Goal: Information Seeking & Learning: Learn about a topic

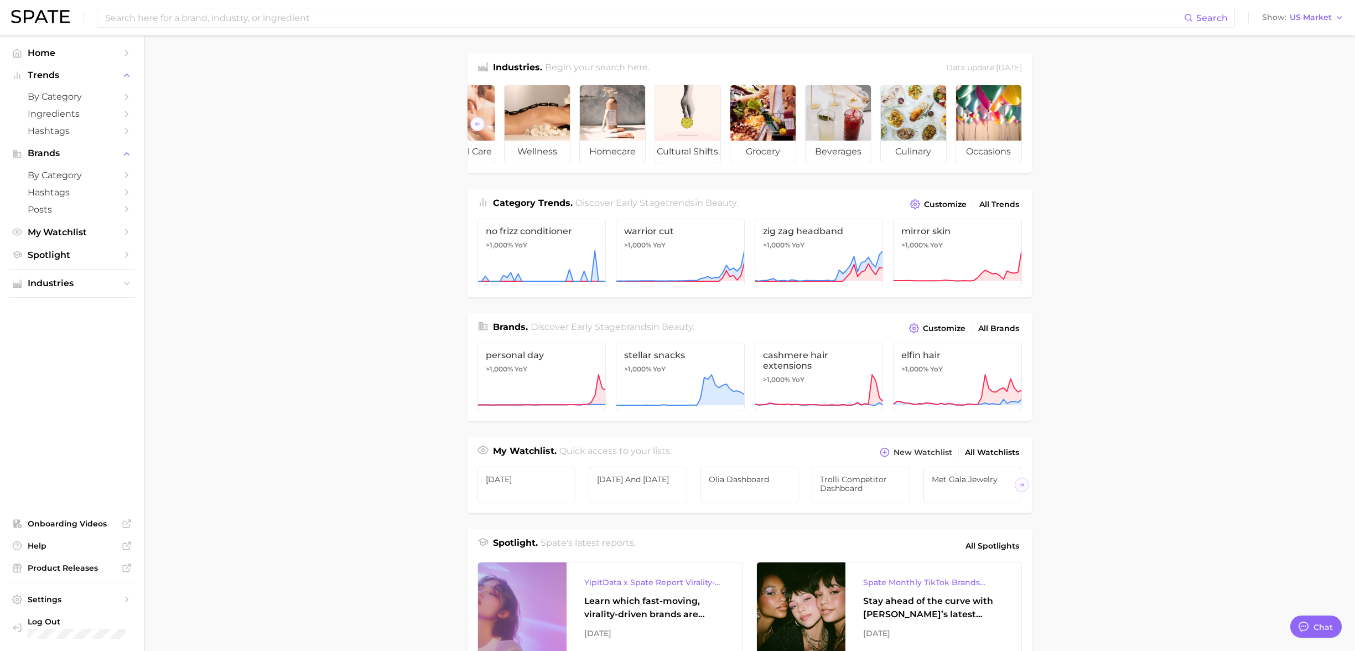
scroll to position [4, 0]
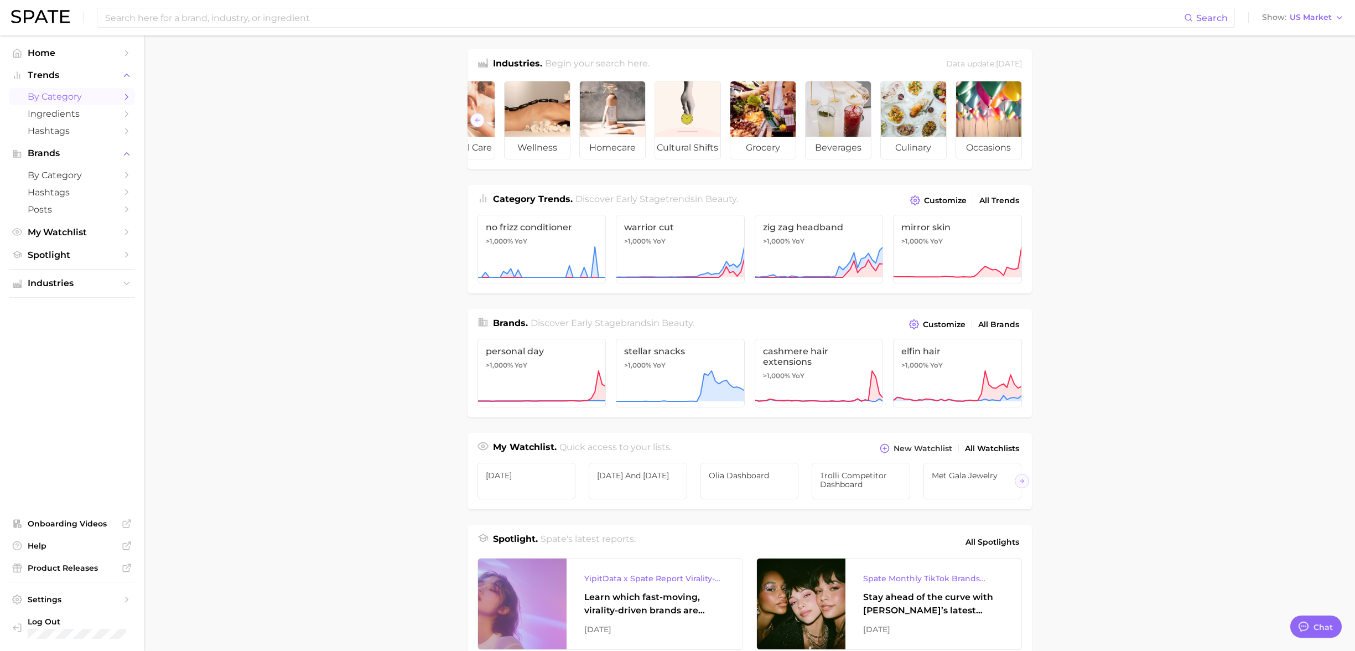
click at [81, 98] on span "by Category" at bounding box center [72, 96] width 89 height 11
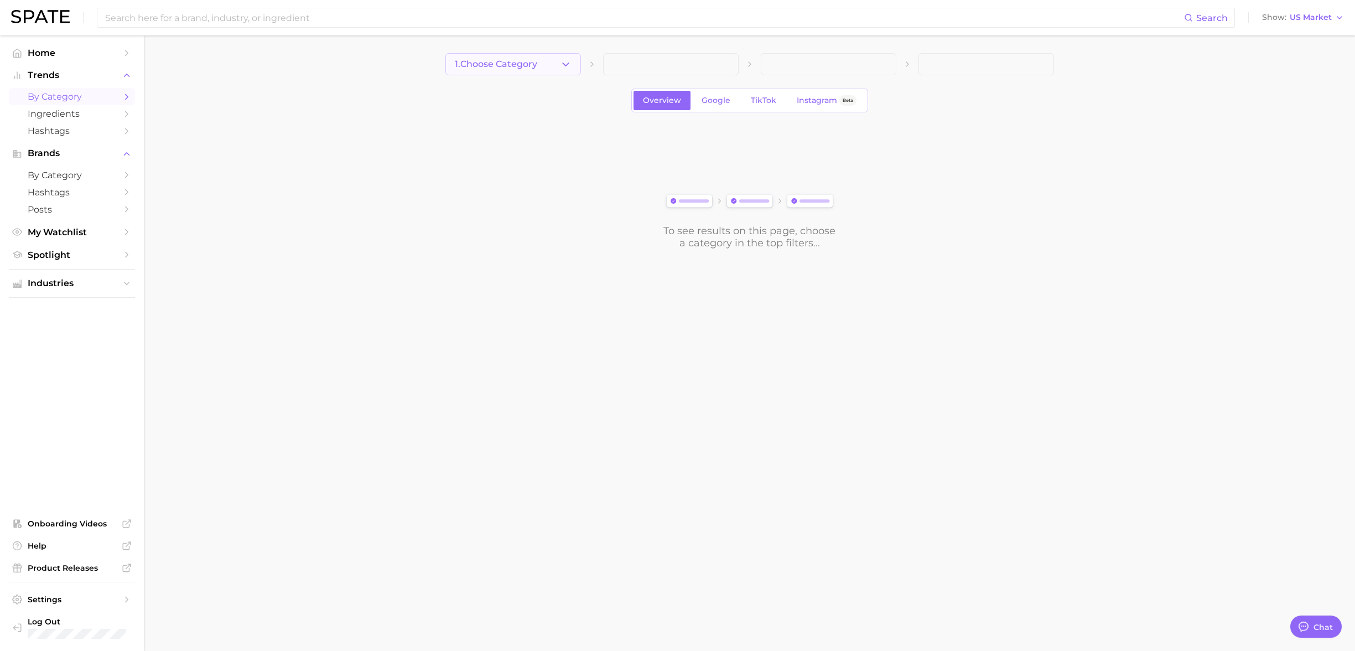
click at [547, 65] on button "1. Choose Category" at bounding box center [514, 64] width 136 height 22
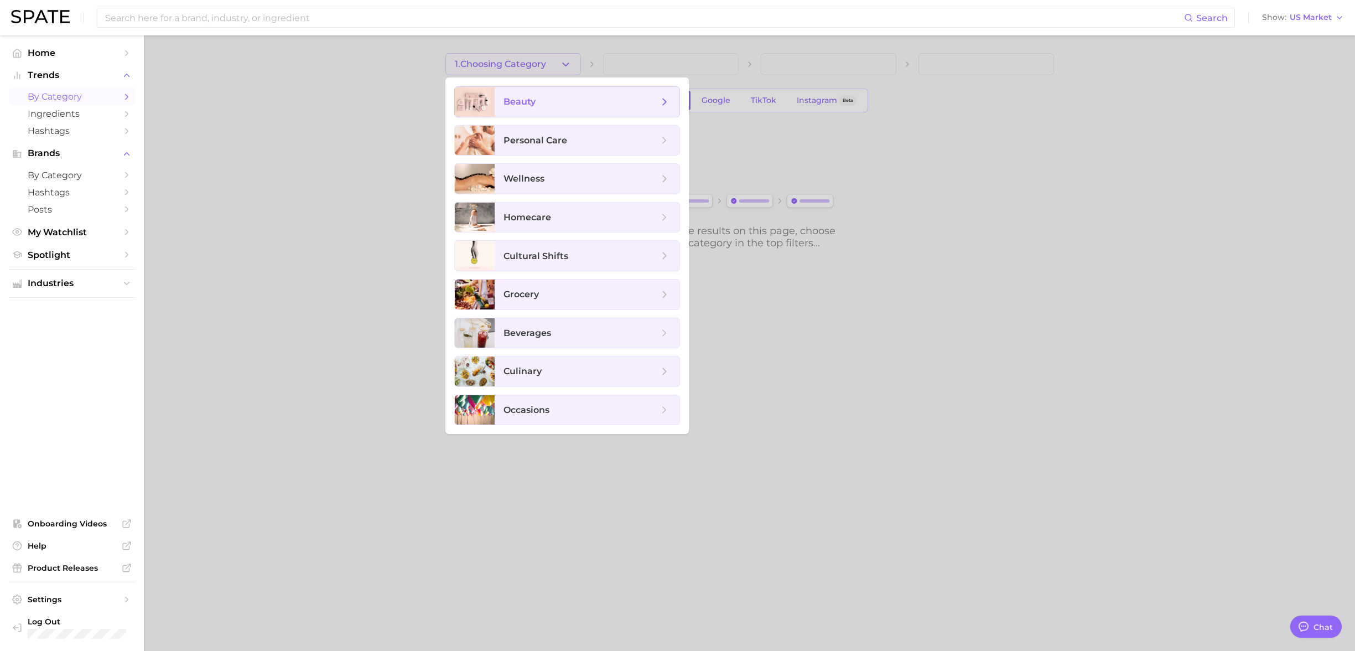
click at [545, 96] on span "beauty" at bounding box center [581, 102] width 155 height 12
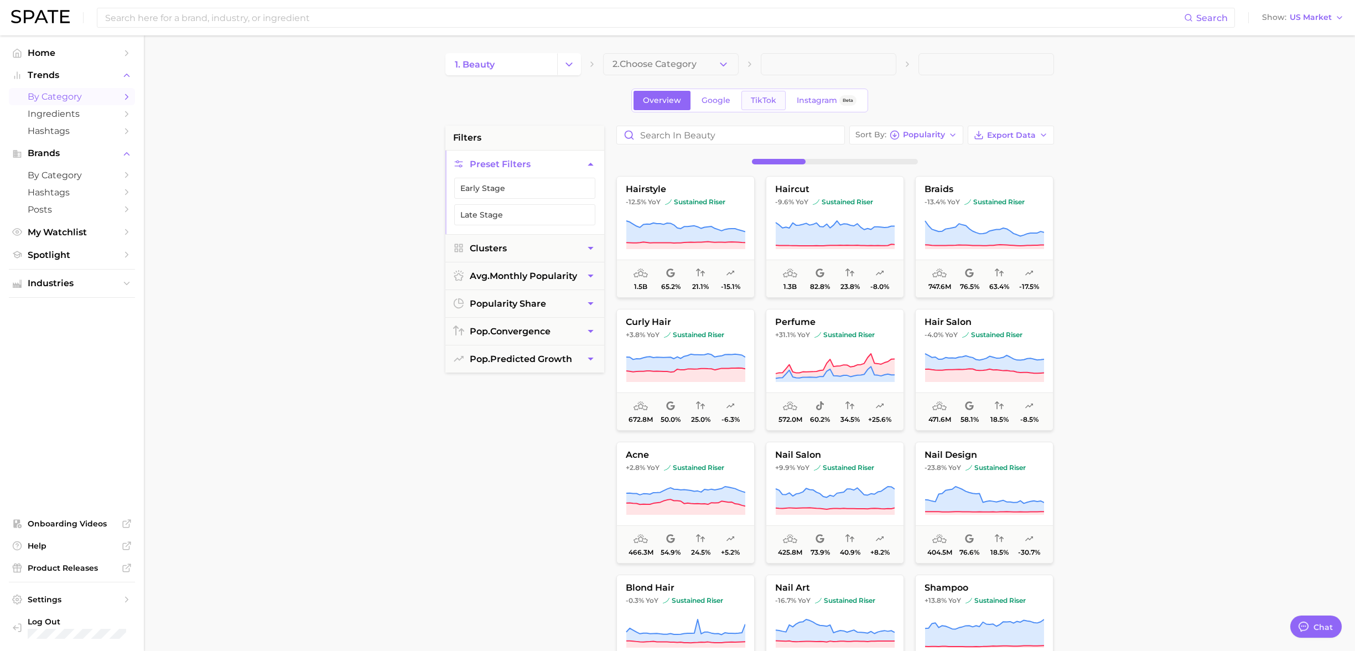
click at [758, 100] on span "TikTok" at bounding box center [763, 100] width 25 height 9
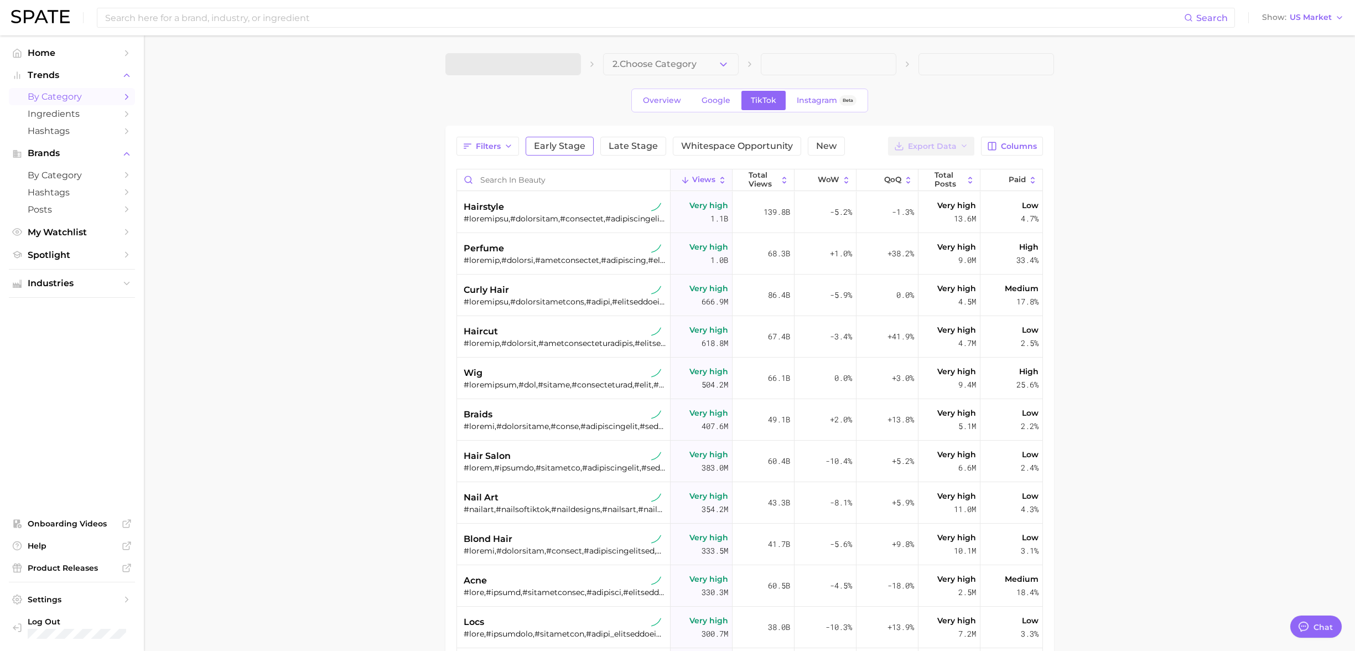
type textarea "x"
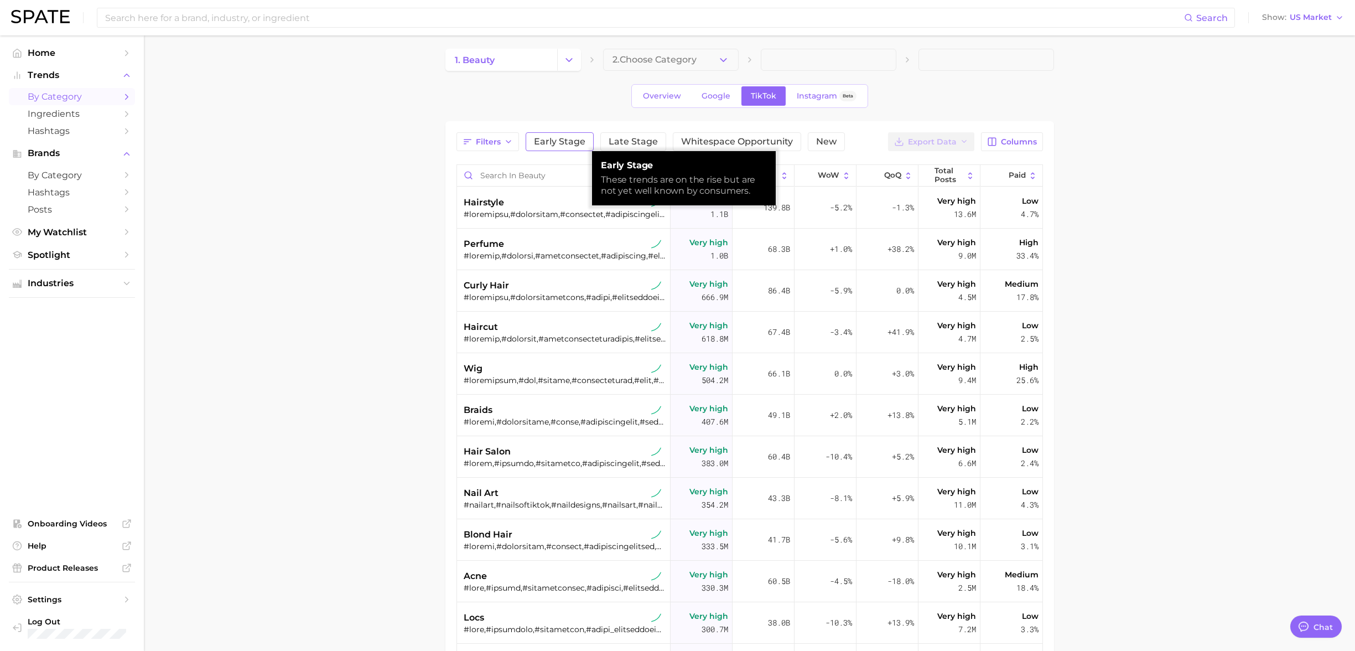
click at [563, 142] on span "Early Stage" at bounding box center [559, 141] width 51 height 9
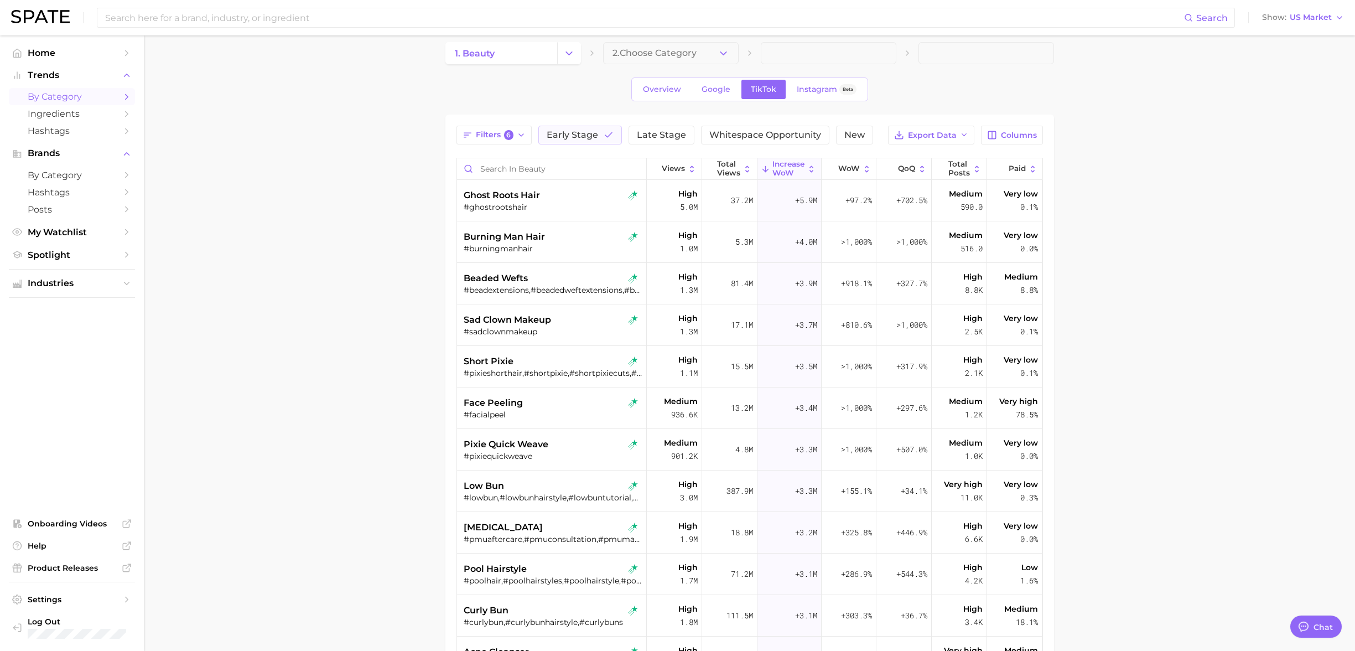
scroll to position [12, 0]
click at [605, 200] on div "ghost roots hair" at bounding box center [553, 194] width 179 height 13
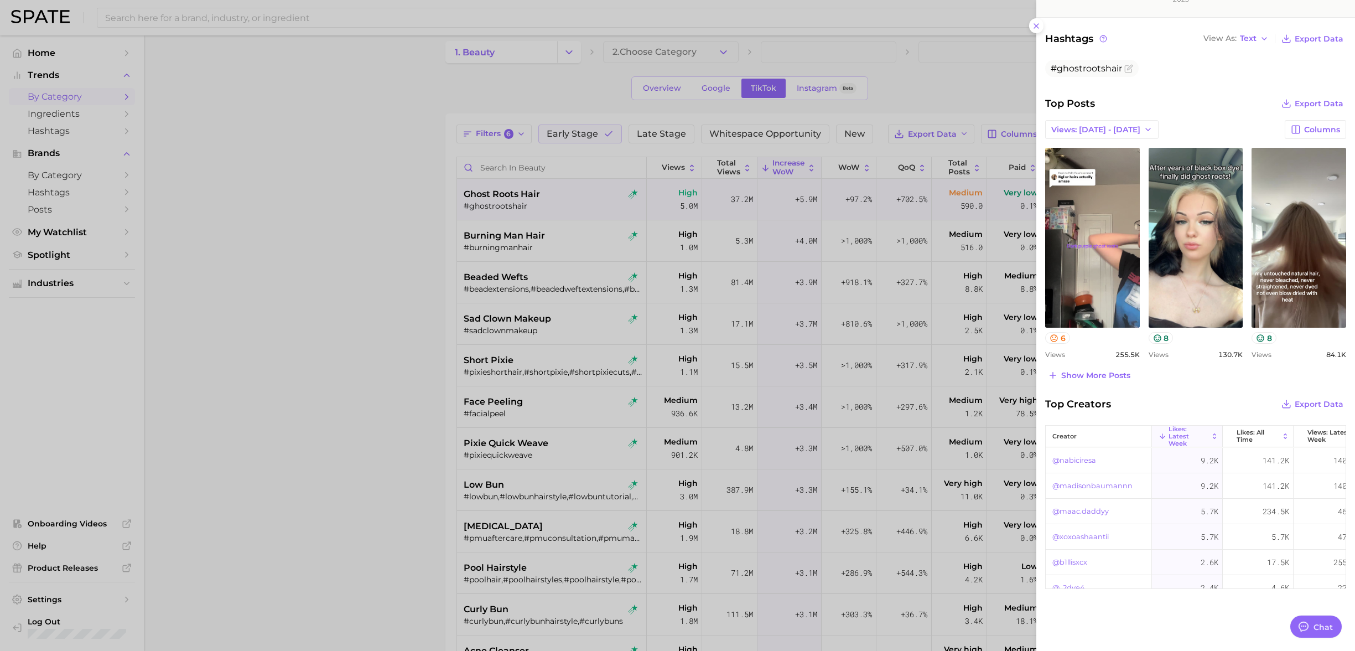
scroll to position [1, 0]
click at [784, 429] on div at bounding box center [677, 325] width 1355 height 651
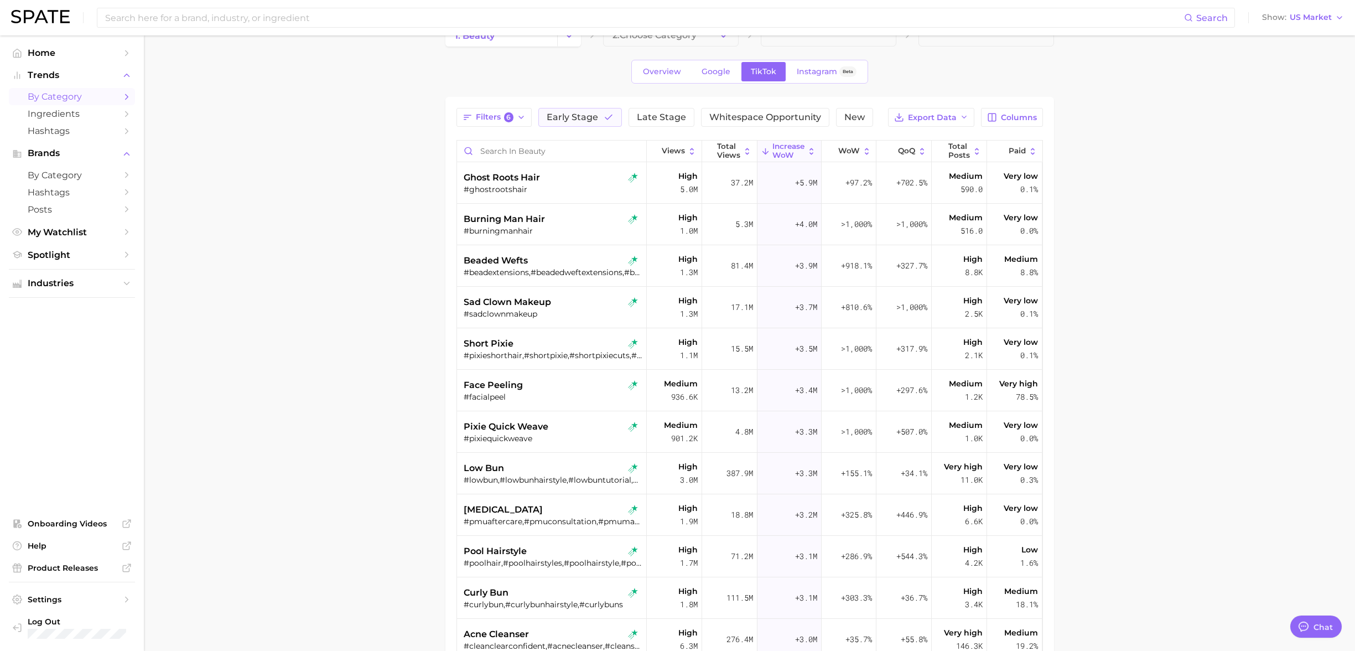
scroll to position [40, 0]
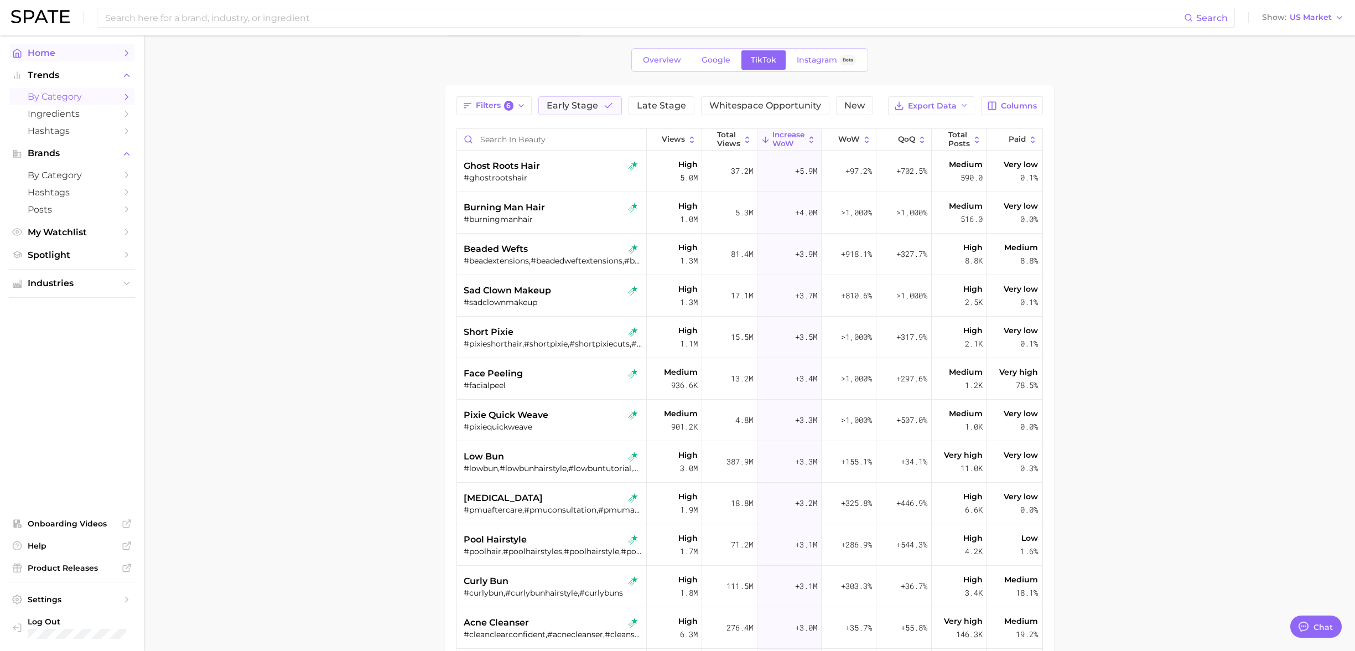
click at [60, 57] on span "Home" at bounding box center [72, 53] width 89 height 11
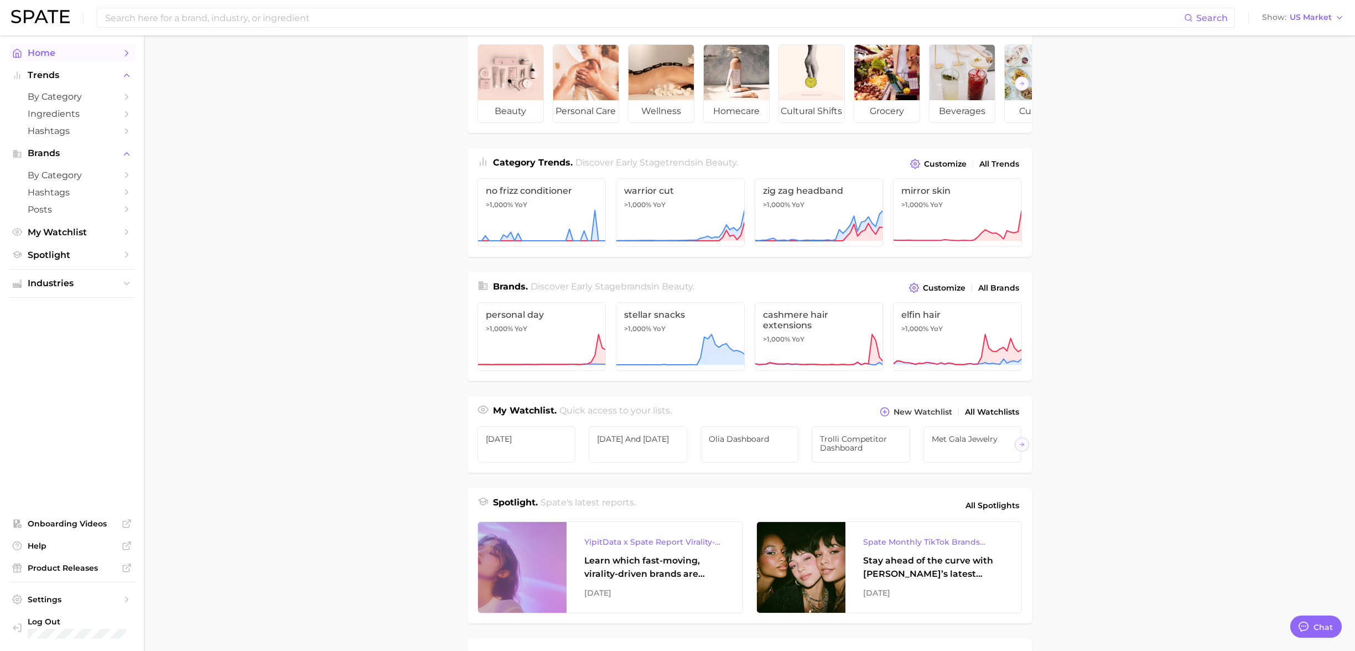
scroll to position [3, 0]
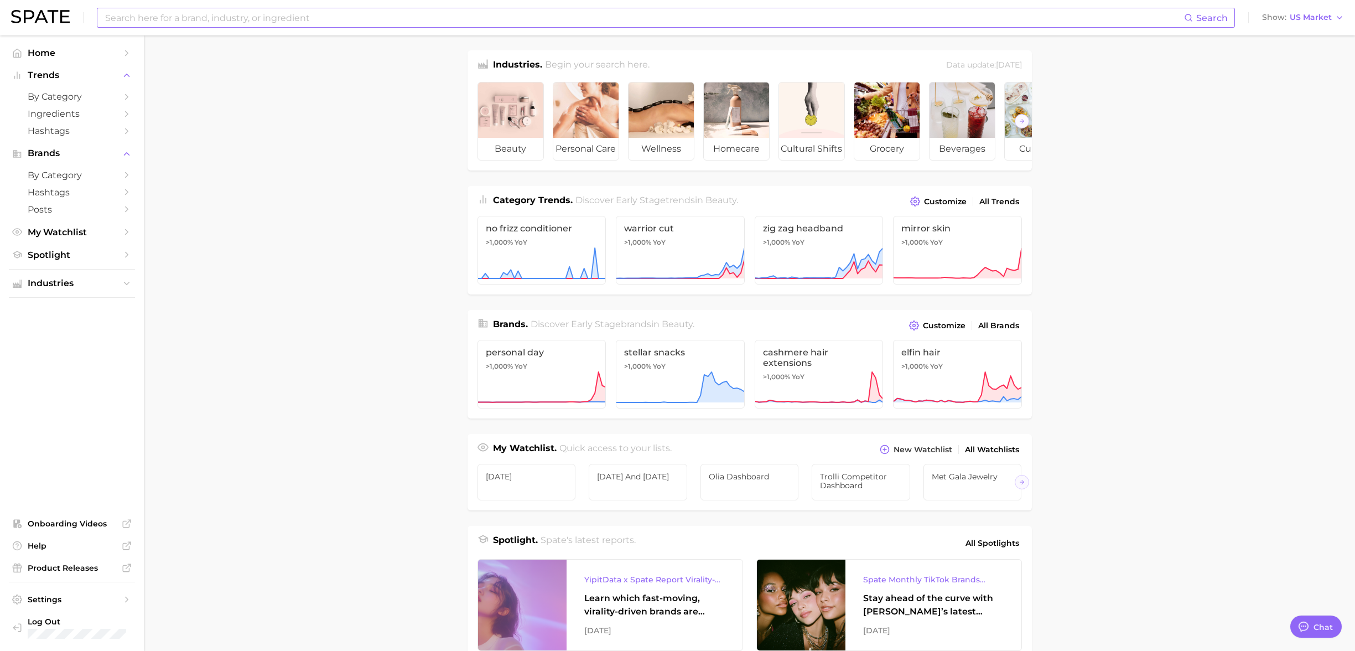
click at [144, 25] on input at bounding box center [644, 17] width 1080 height 19
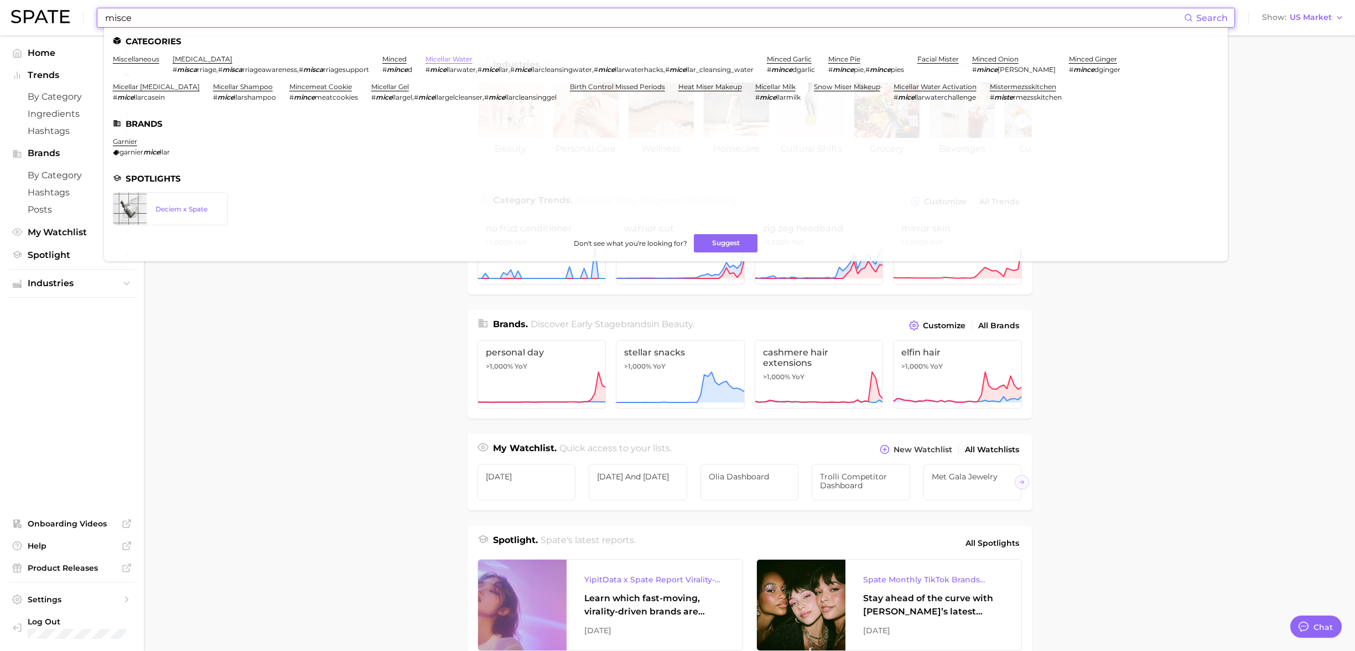
type input "misce"
click at [462, 56] on link "micellar water" at bounding box center [449, 59] width 47 height 8
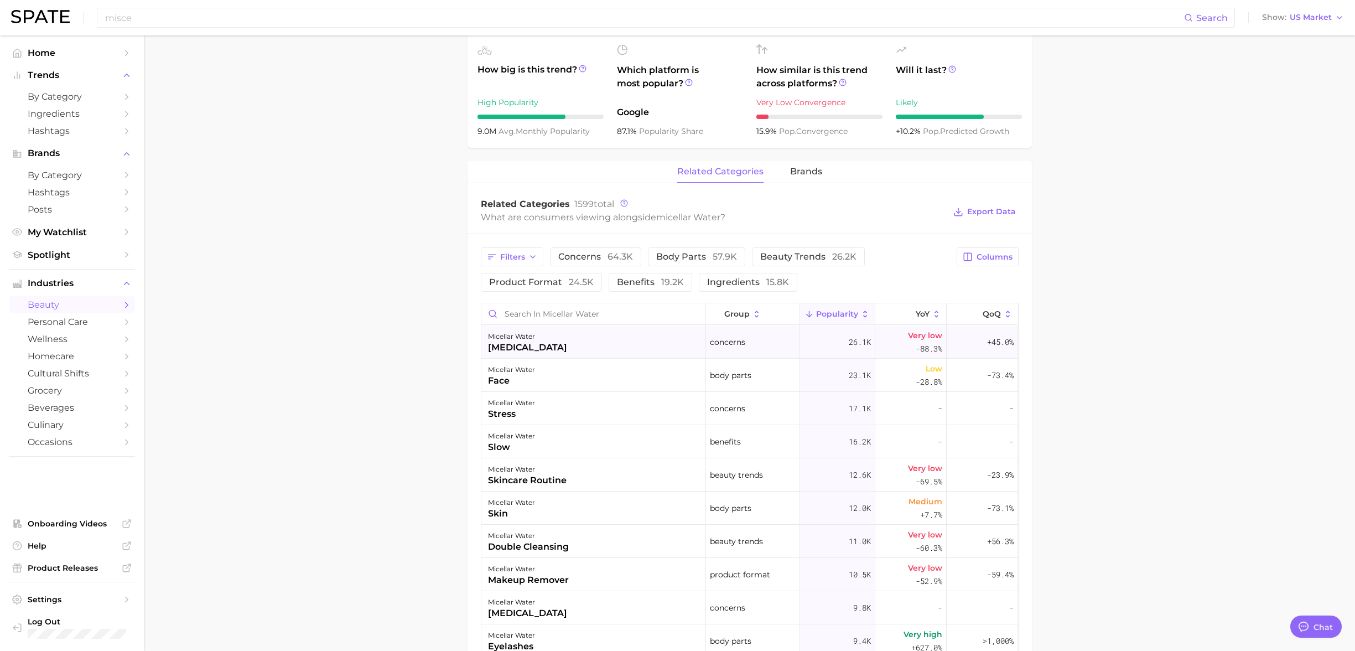
click at [586, 342] on div "micellar water [MEDICAL_DATA]" at bounding box center [594, 341] width 225 height 33
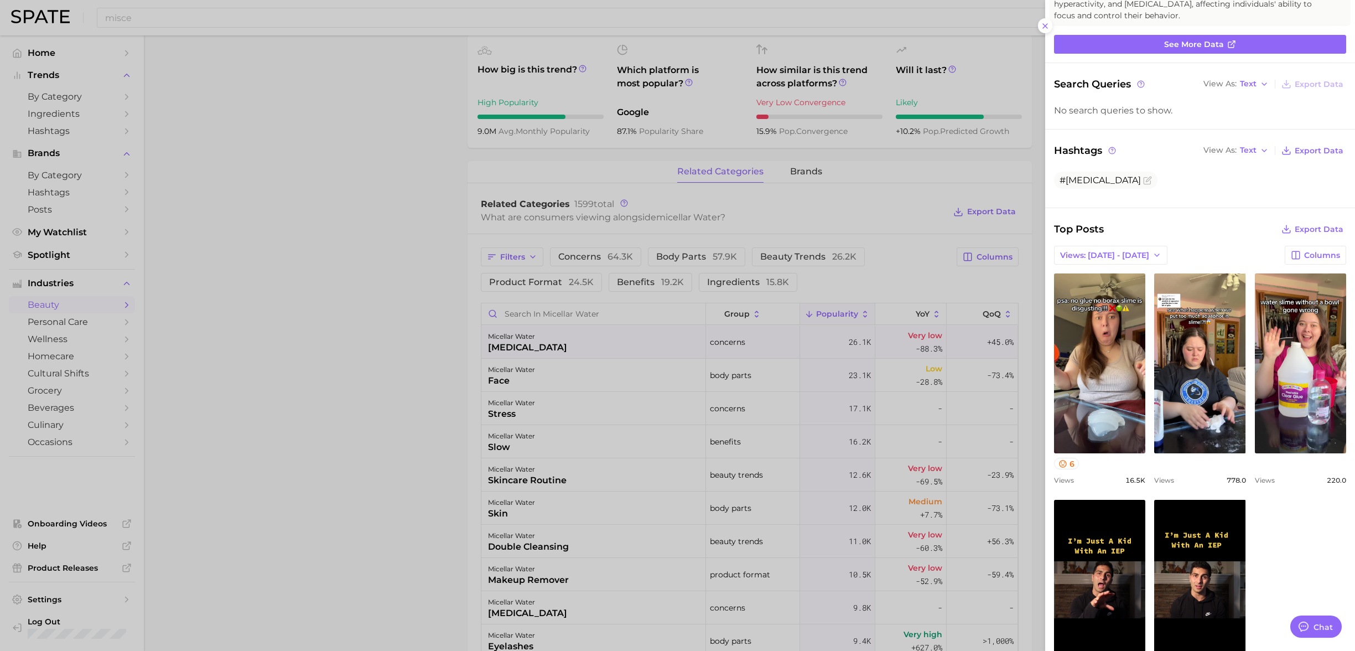
scroll to position [184, 0]
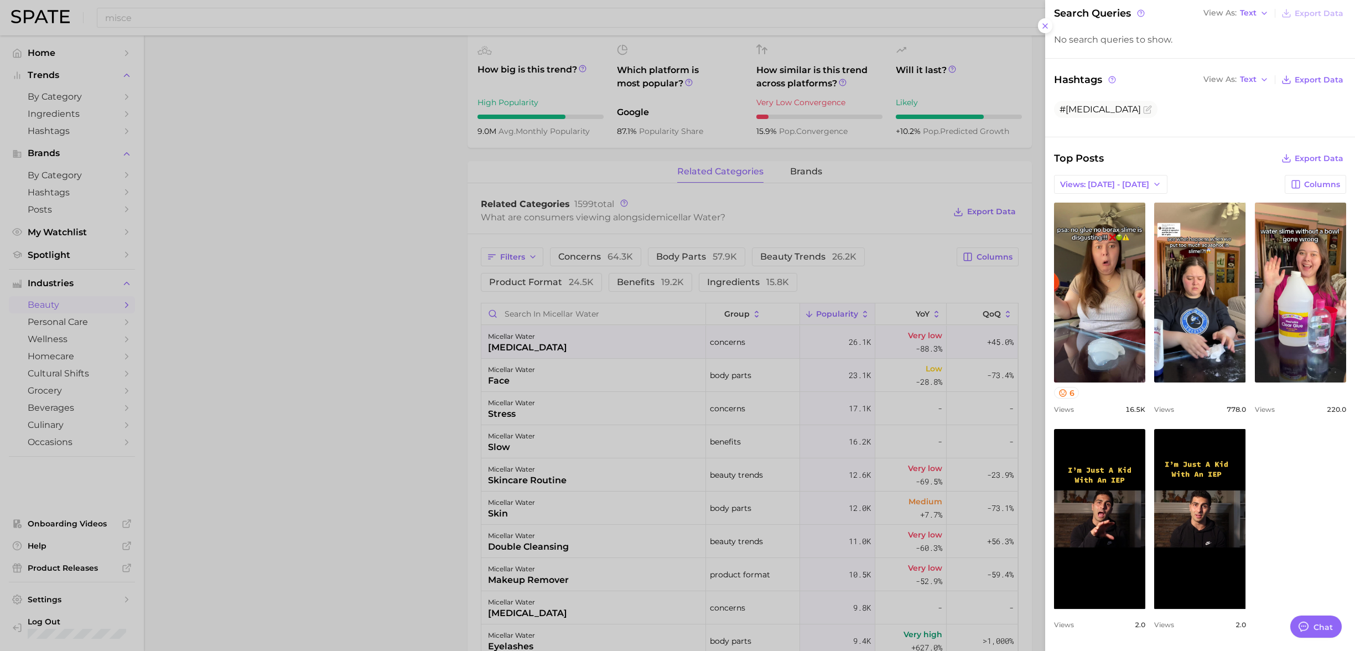
click at [807, 257] on div at bounding box center [677, 325] width 1355 height 651
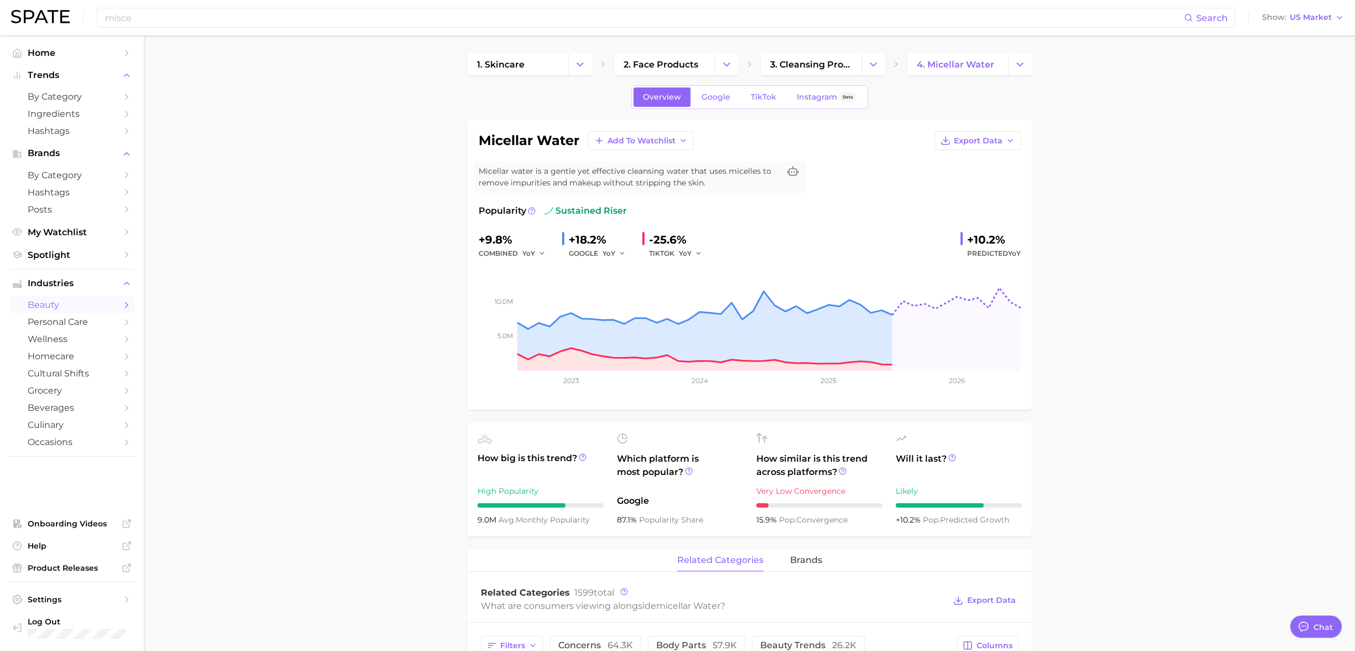
scroll to position [2, 0]
click at [778, 97] on link "TikTok" at bounding box center [764, 95] width 44 height 19
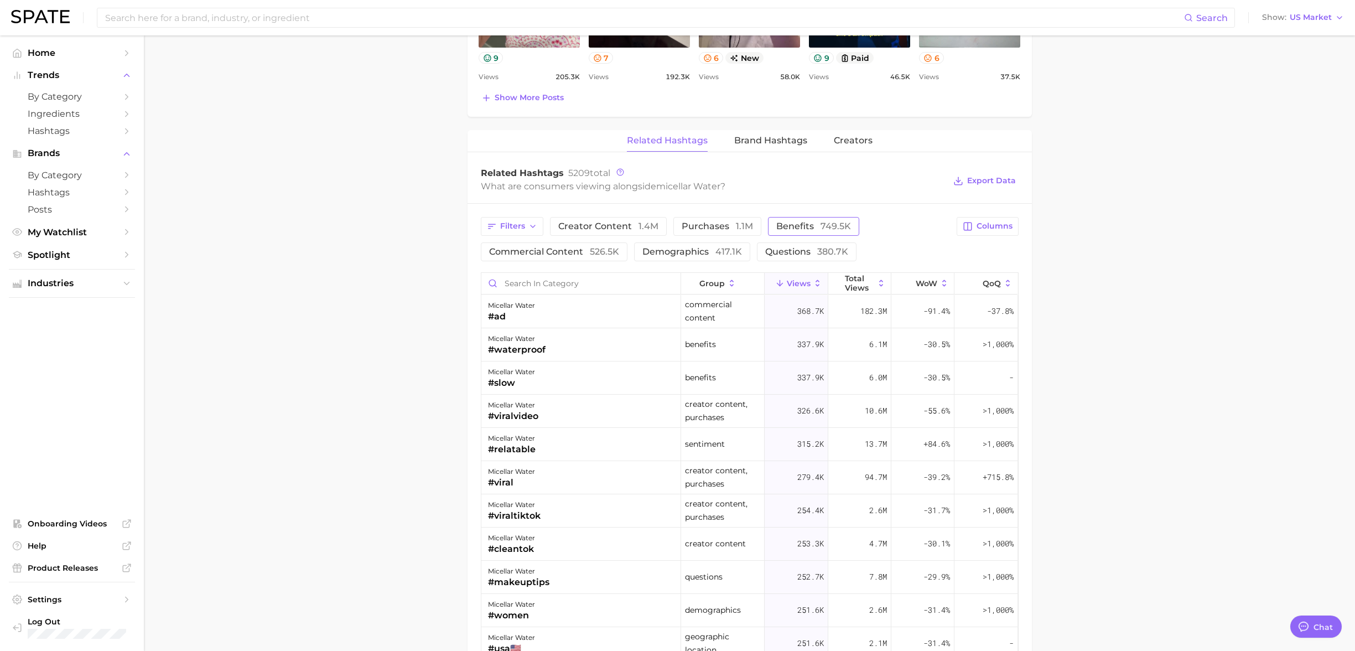
scroll to position [763, 0]
click at [513, 232] on span "Filters" at bounding box center [512, 228] width 25 height 9
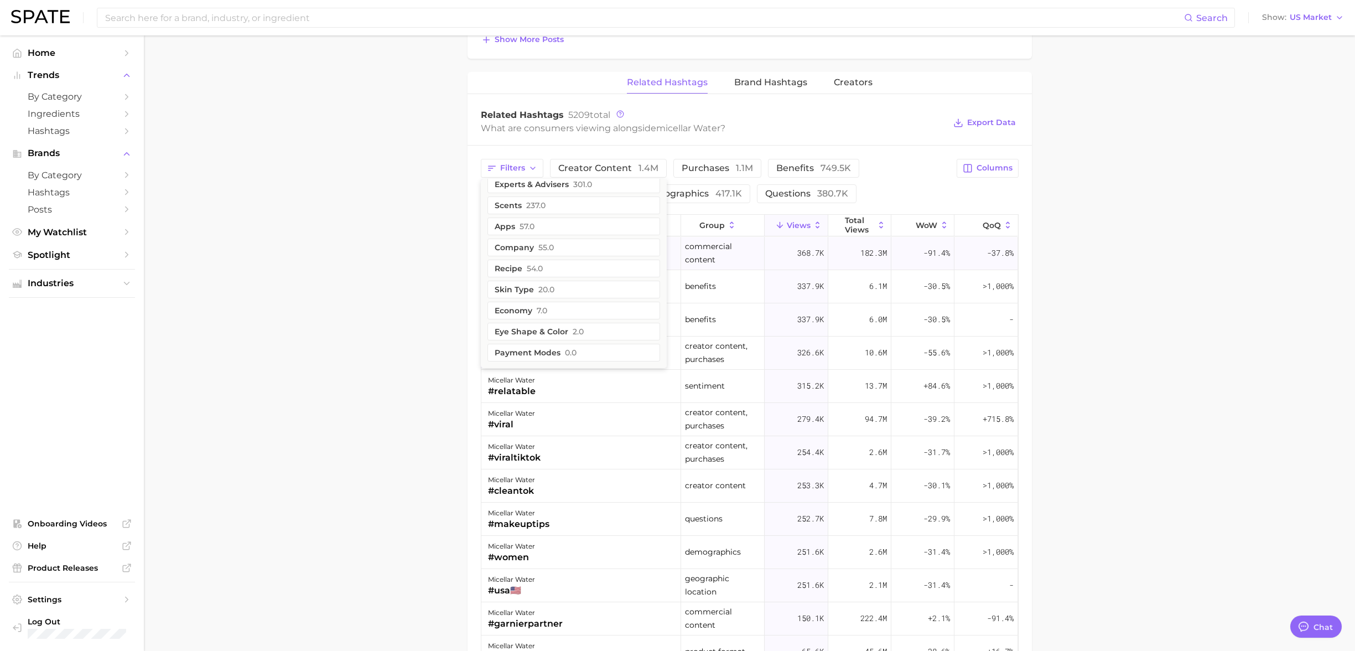
scroll to position [824, 0]
click at [1000, 241] on main "1. skincare 2. face products 3. cleansing products 4. micellar water Overview G…" at bounding box center [750, 71] width 1212 height 1721
click at [982, 172] on button "Columns" at bounding box center [987, 167] width 61 height 19
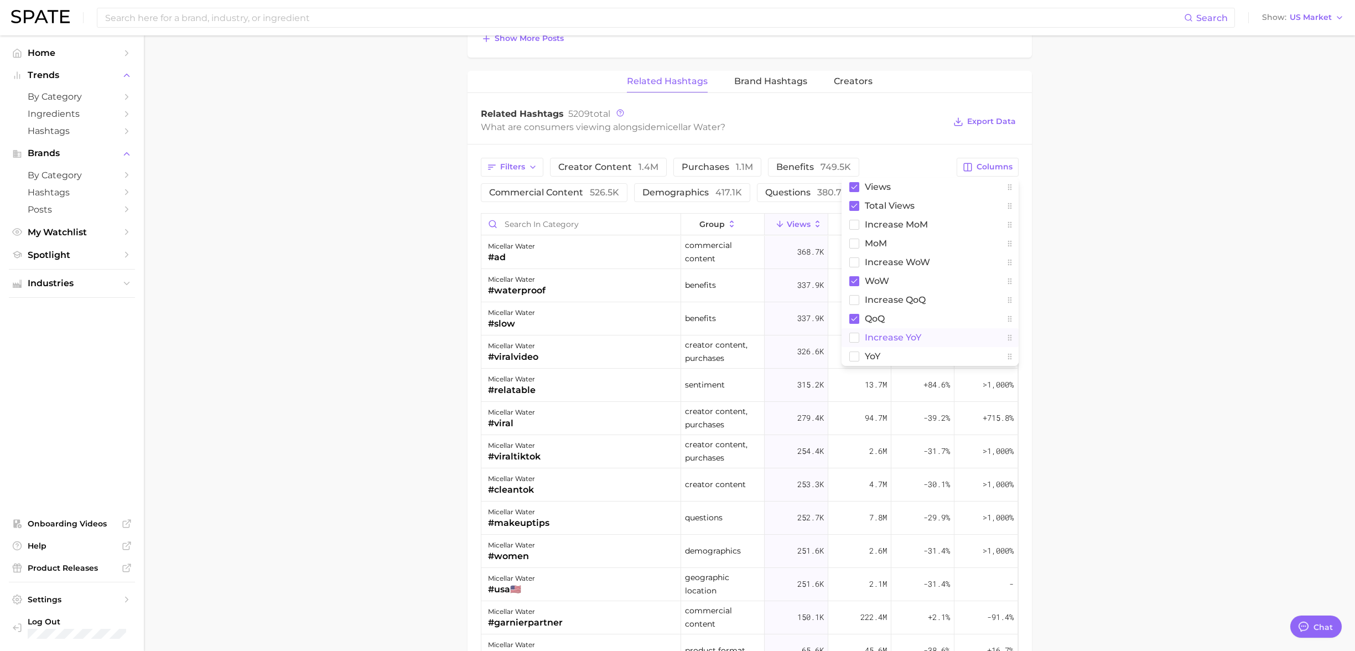
click at [861, 339] on button "increase YoY" at bounding box center [930, 337] width 177 height 19
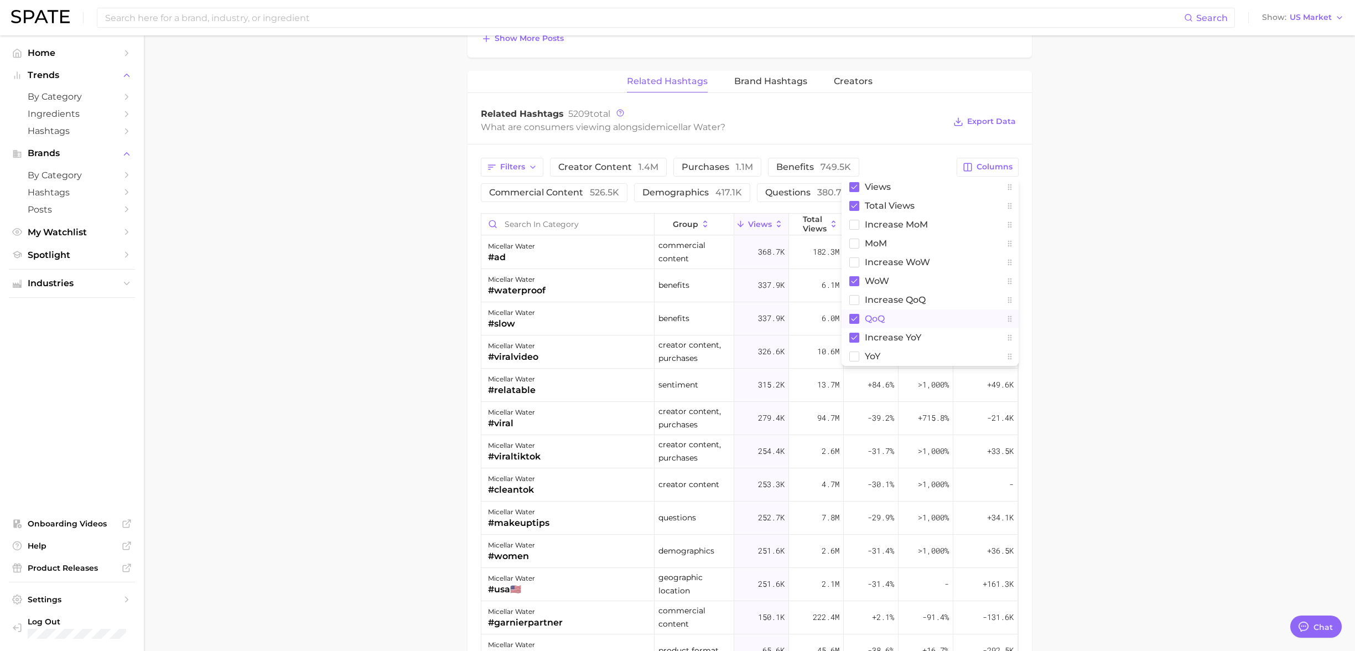
click at [851, 316] on rect at bounding box center [855, 319] width 10 height 10
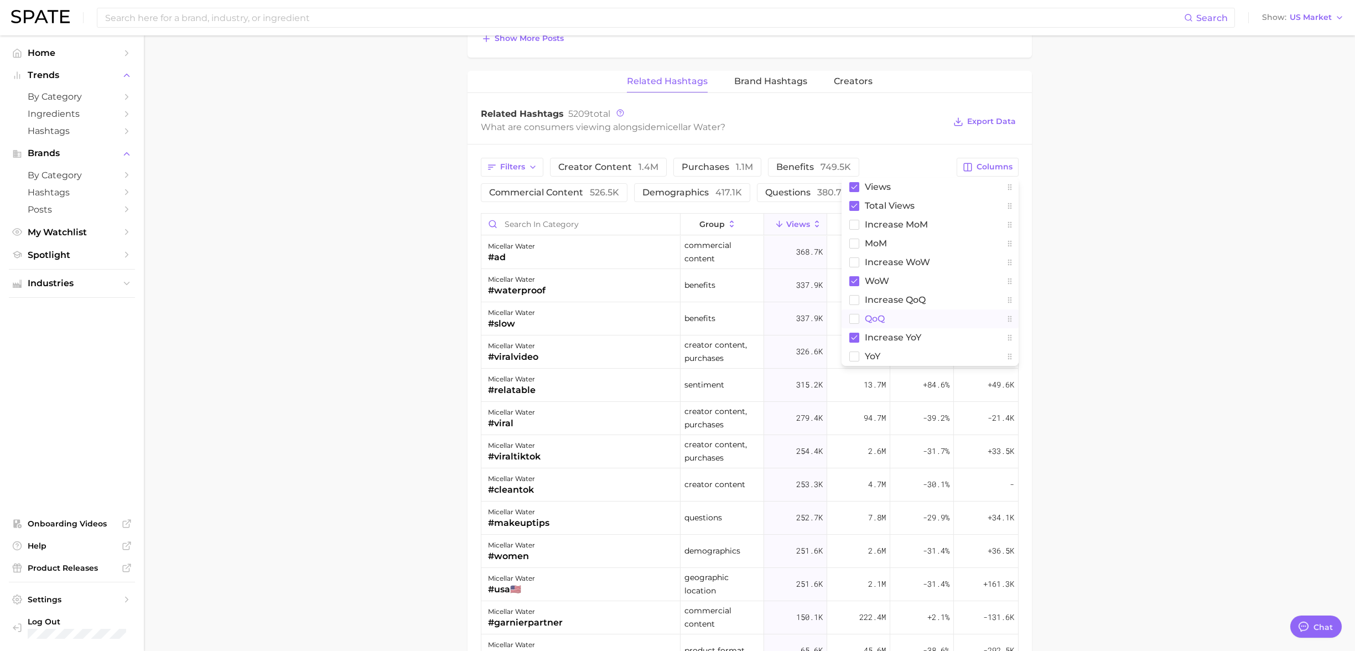
click at [1000, 217] on main "1. skincare 2. face products 3. cleansing products 4. micellar water Overview G…" at bounding box center [750, 71] width 1212 height 1721
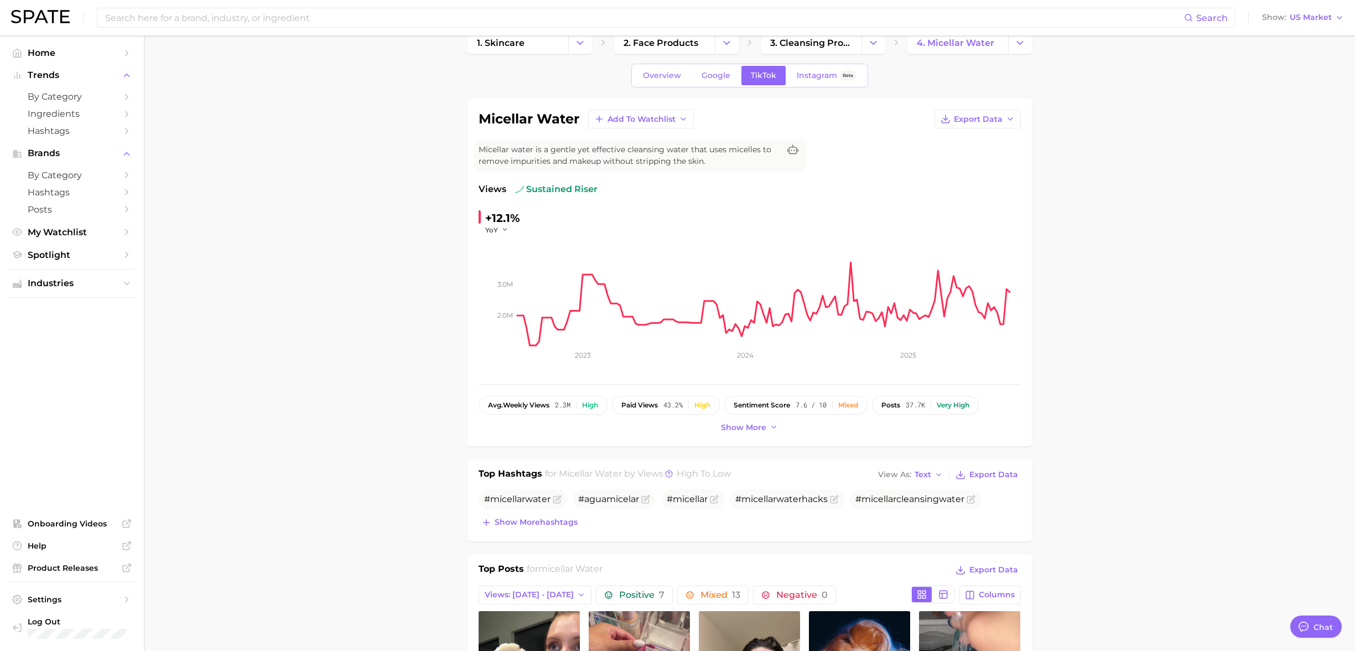
scroll to position [0, 0]
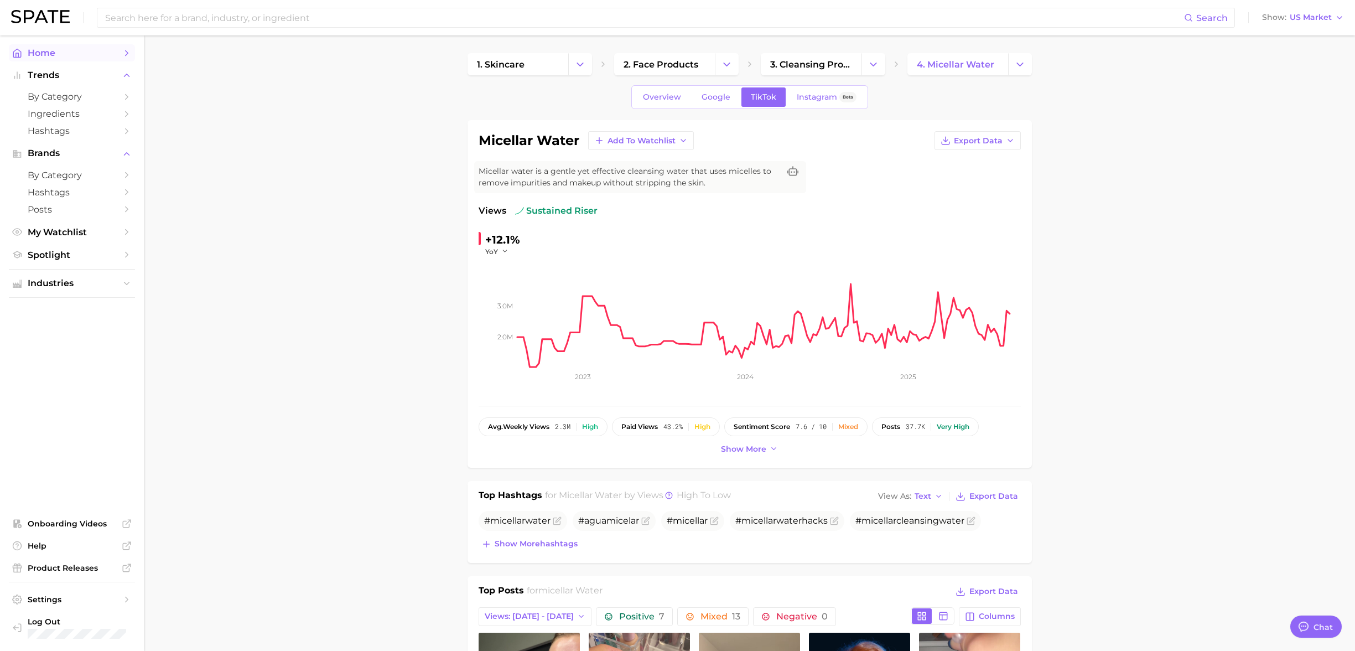
click at [81, 58] on span "Home" at bounding box center [72, 53] width 89 height 11
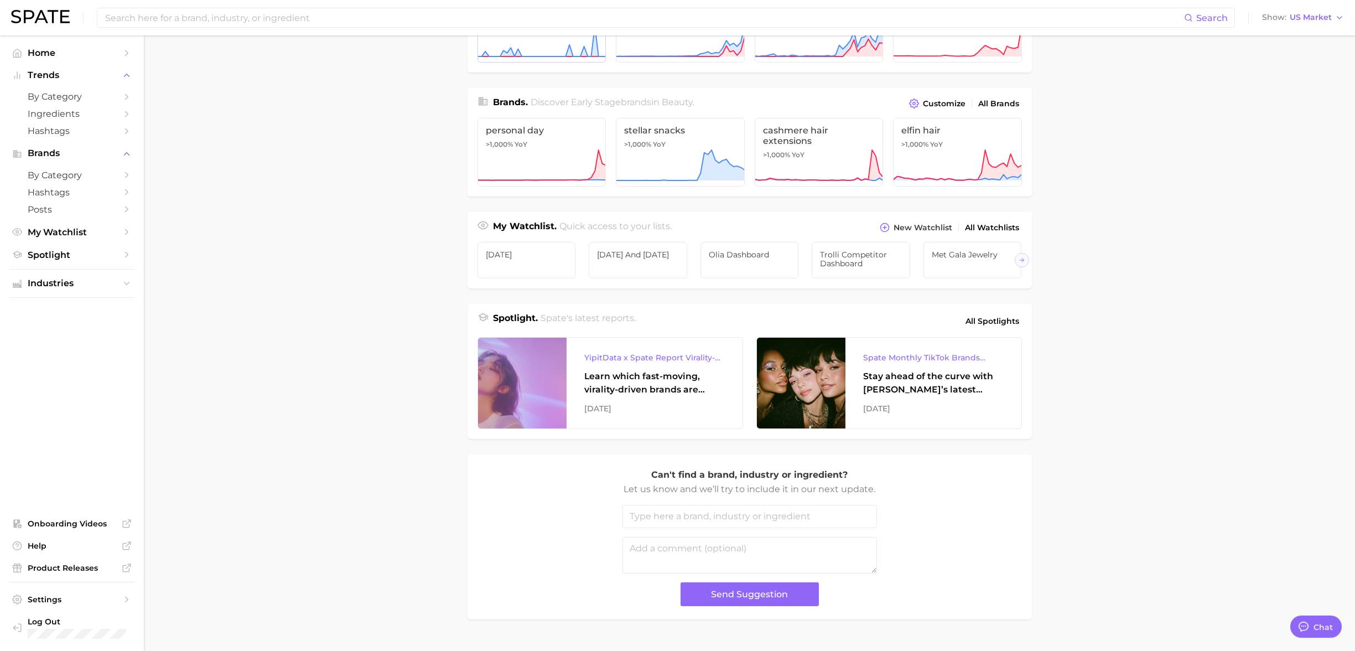
scroll to position [249, 0]
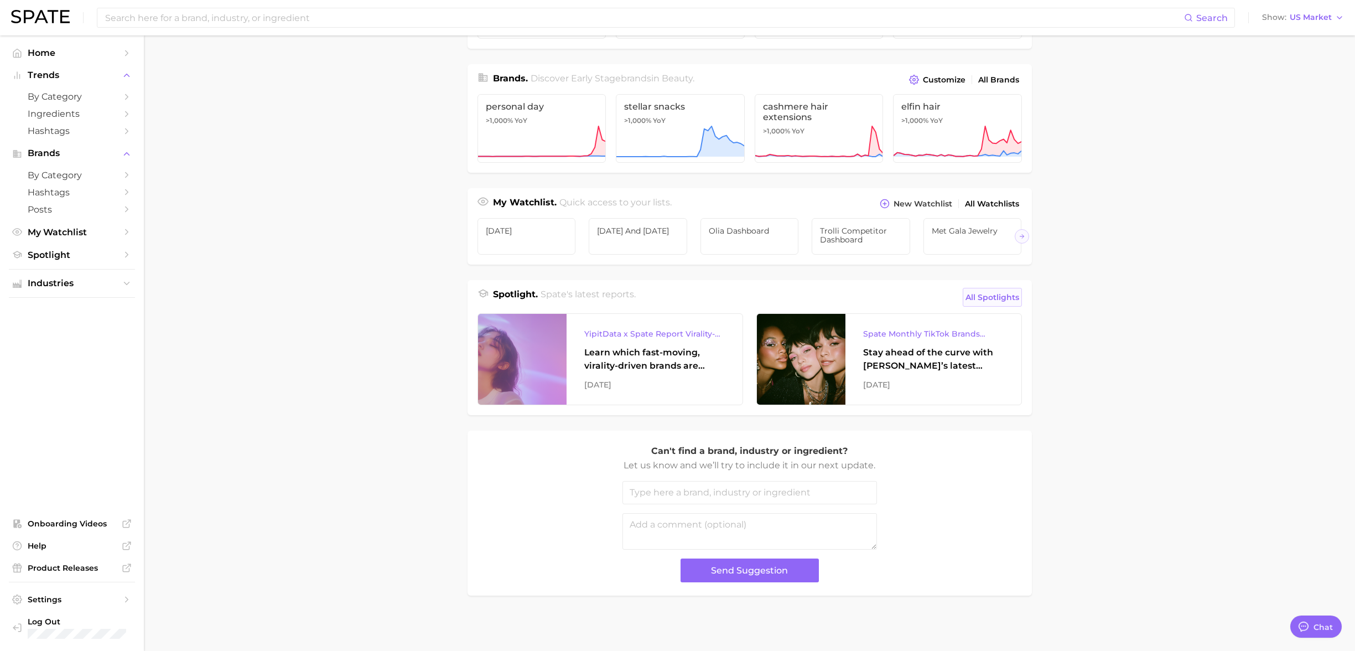
click at [996, 296] on span "All Spotlights" at bounding box center [993, 297] width 54 height 13
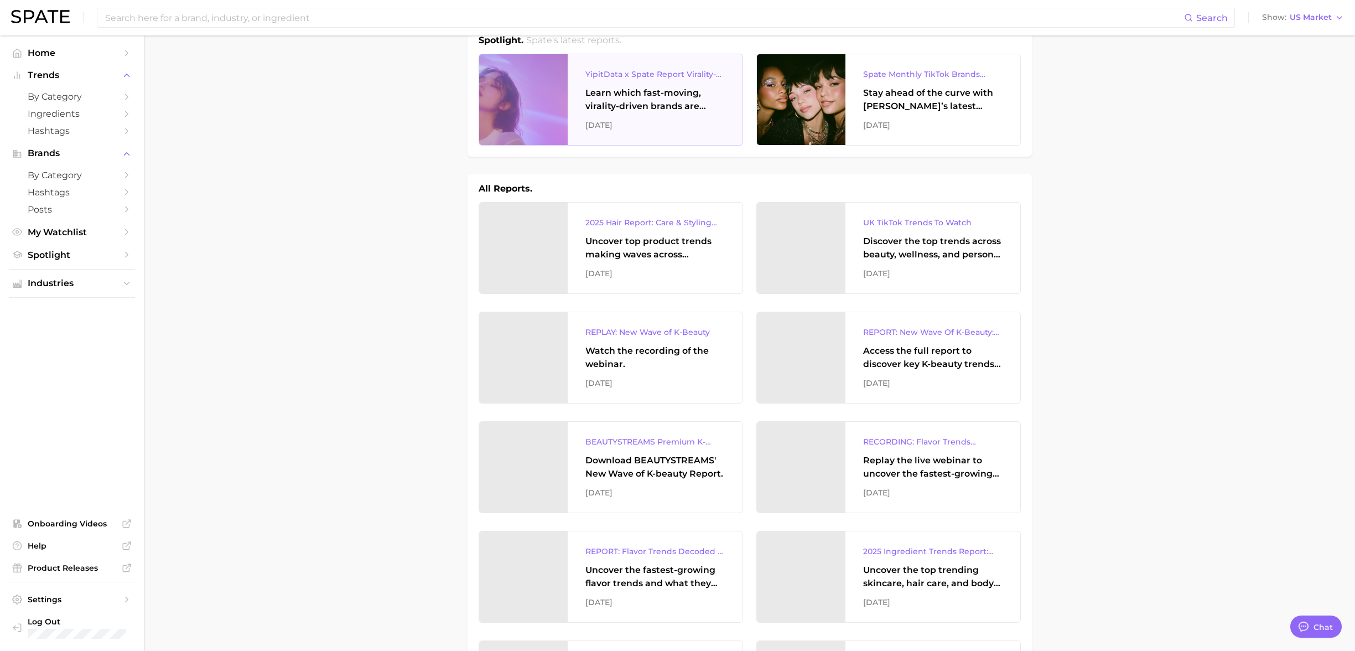
scroll to position [27, 0]
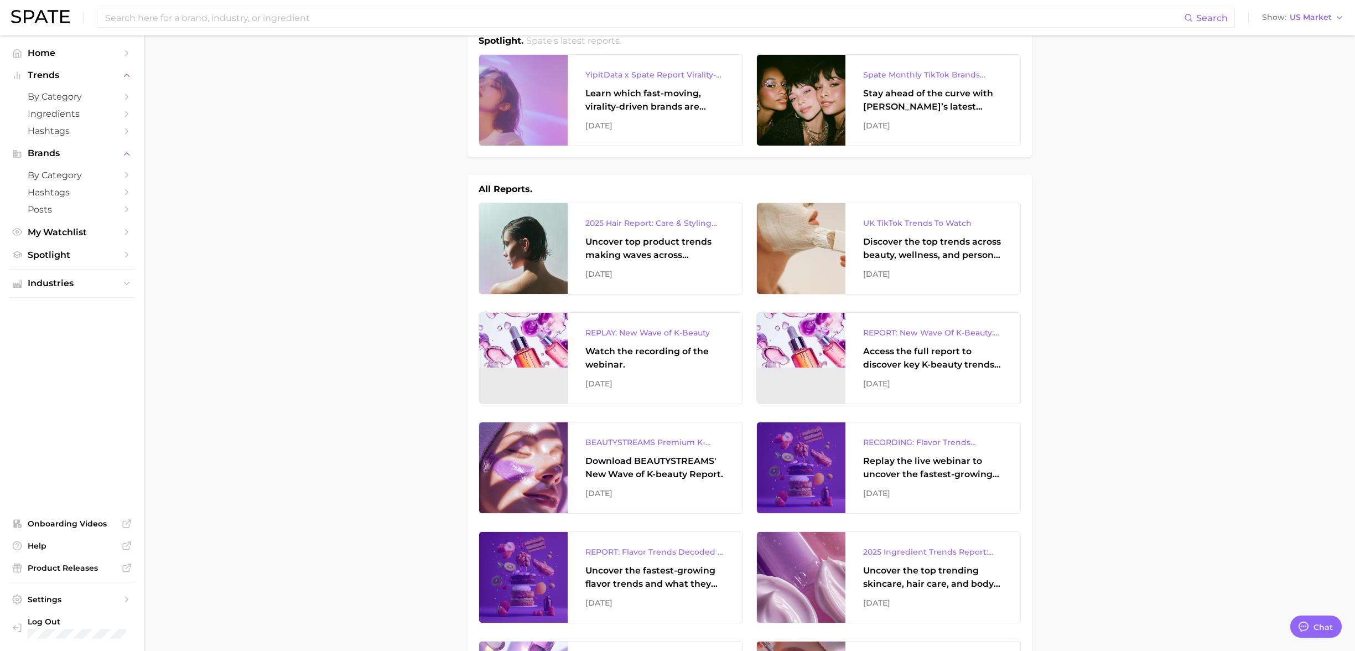
type textarea "x"
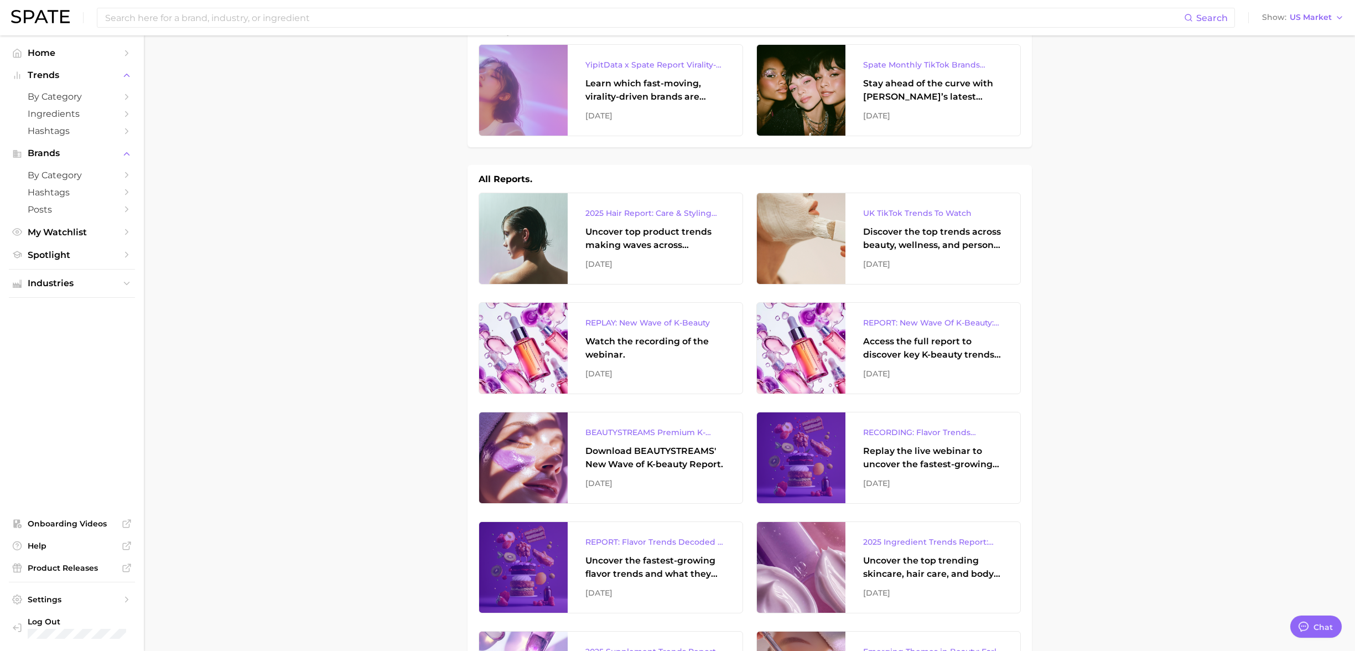
scroll to position [37, 0]
click at [80, 96] on span "by Category" at bounding box center [72, 96] width 89 height 11
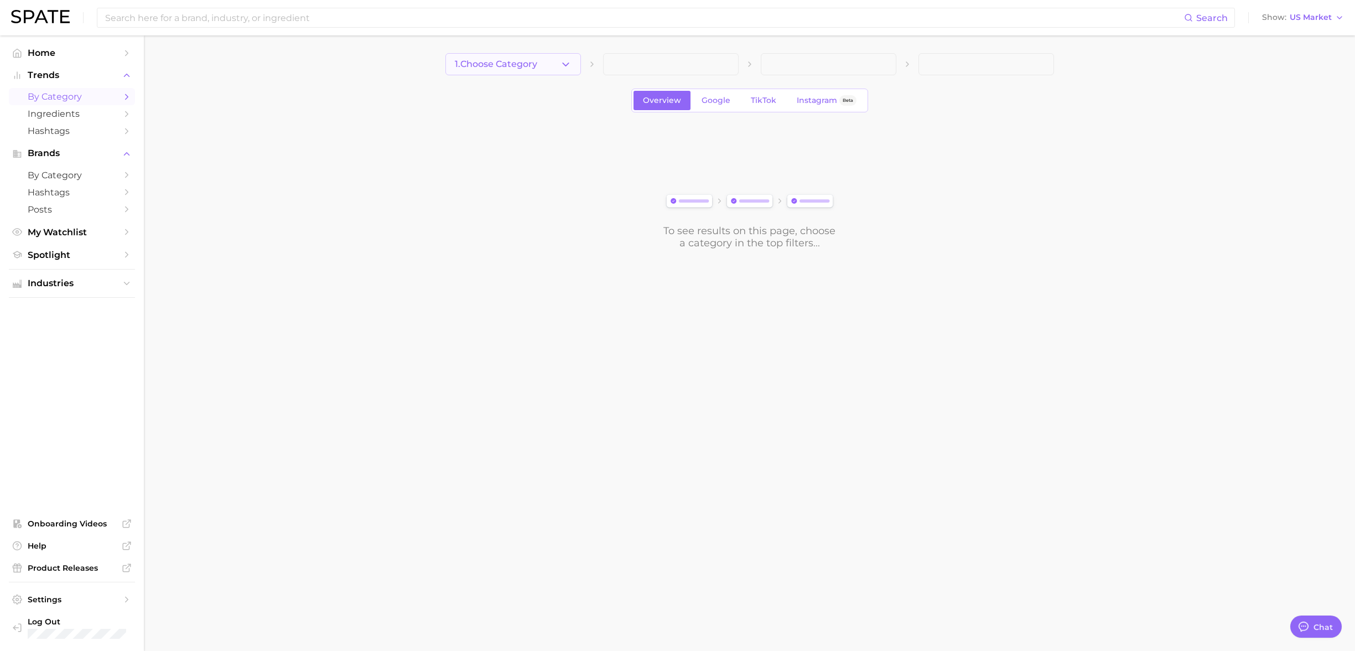
click at [547, 62] on button "1. Choose Category" at bounding box center [514, 64] width 136 height 22
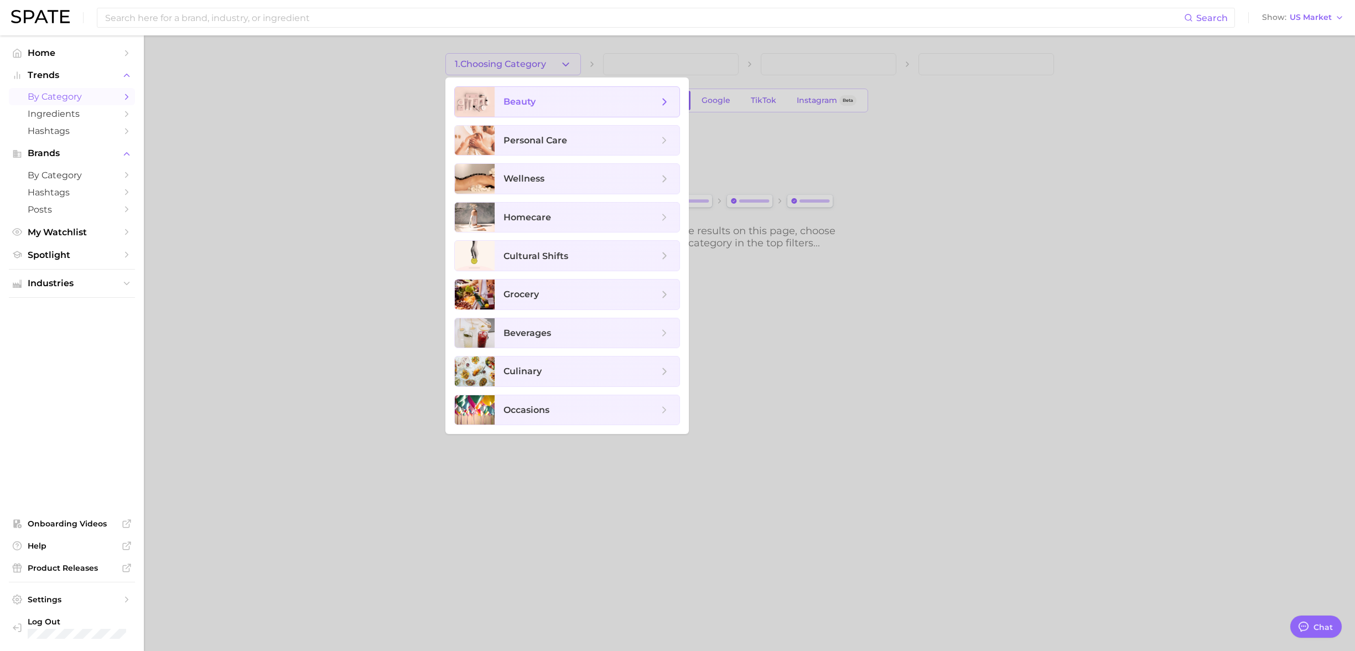
click at [549, 106] on span "beauty" at bounding box center [581, 102] width 155 height 12
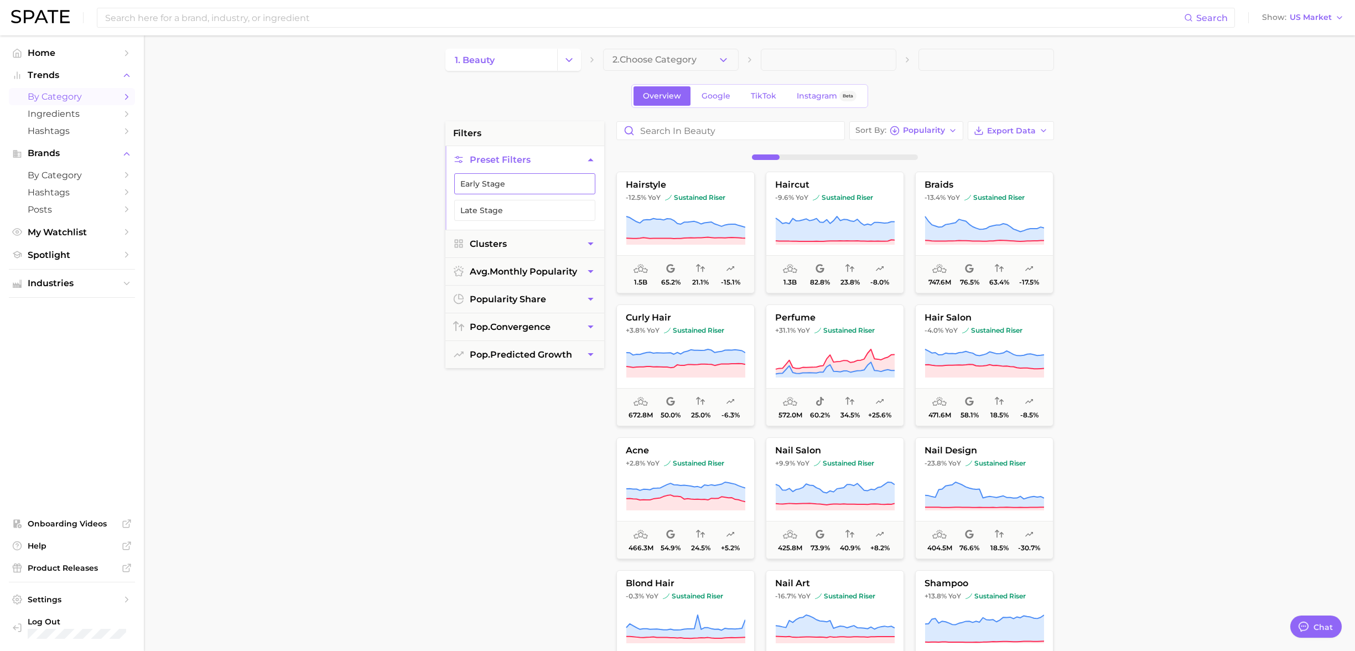
scroll to position [6, 0]
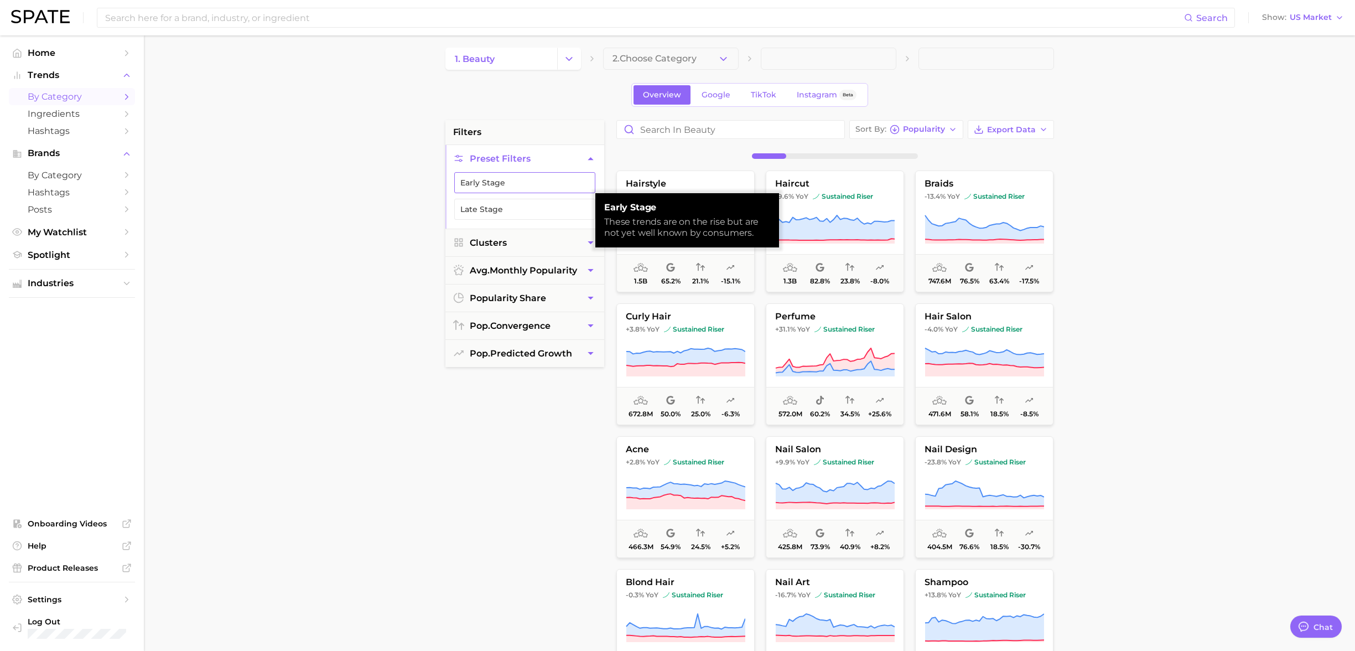
click at [526, 183] on button "Early Stage" at bounding box center [524, 182] width 141 height 21
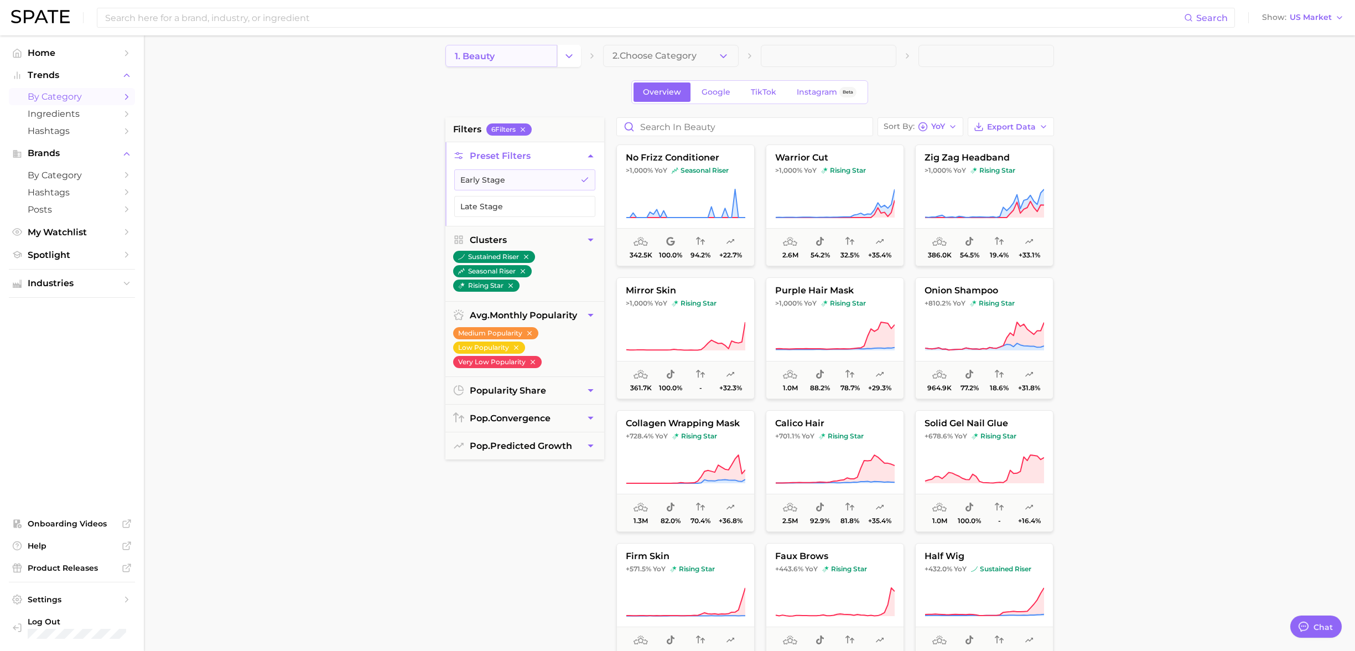
scroll to position [9, 0]
click at [687, 120] on input "Search in beauty" at bounding box center [745, 126] width 256 height 18
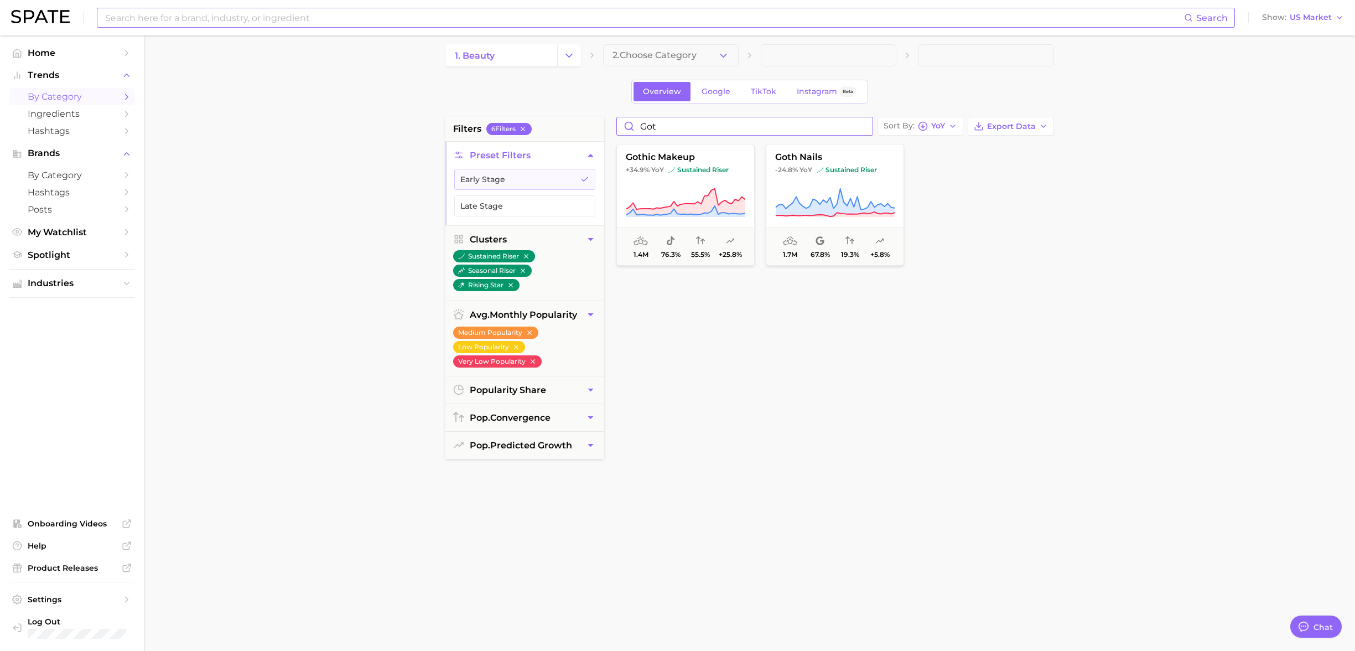
type input "got"
click at [237, 16] on input at bounding box center [644, 17] width 1080 height 19
type input "o"
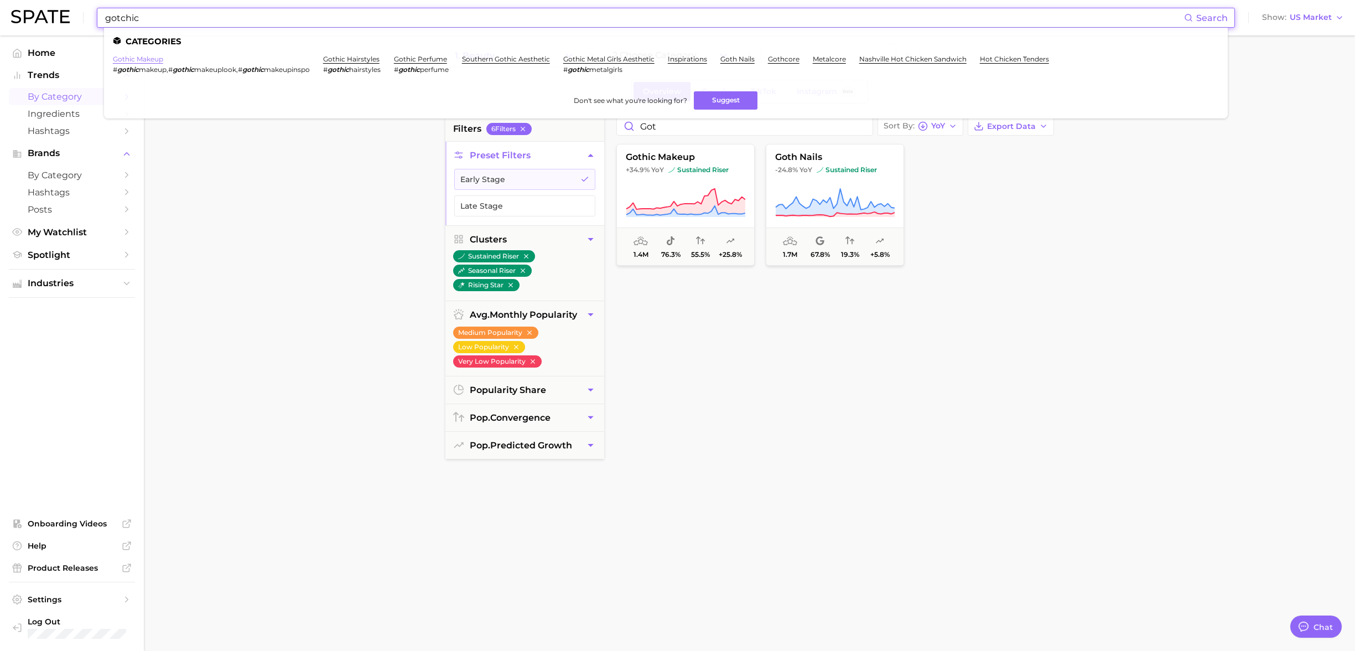
type input "gotchic"
click at [156, 58] on link "gothic makeup" at bounding box center [138, 59] width 50 height 8
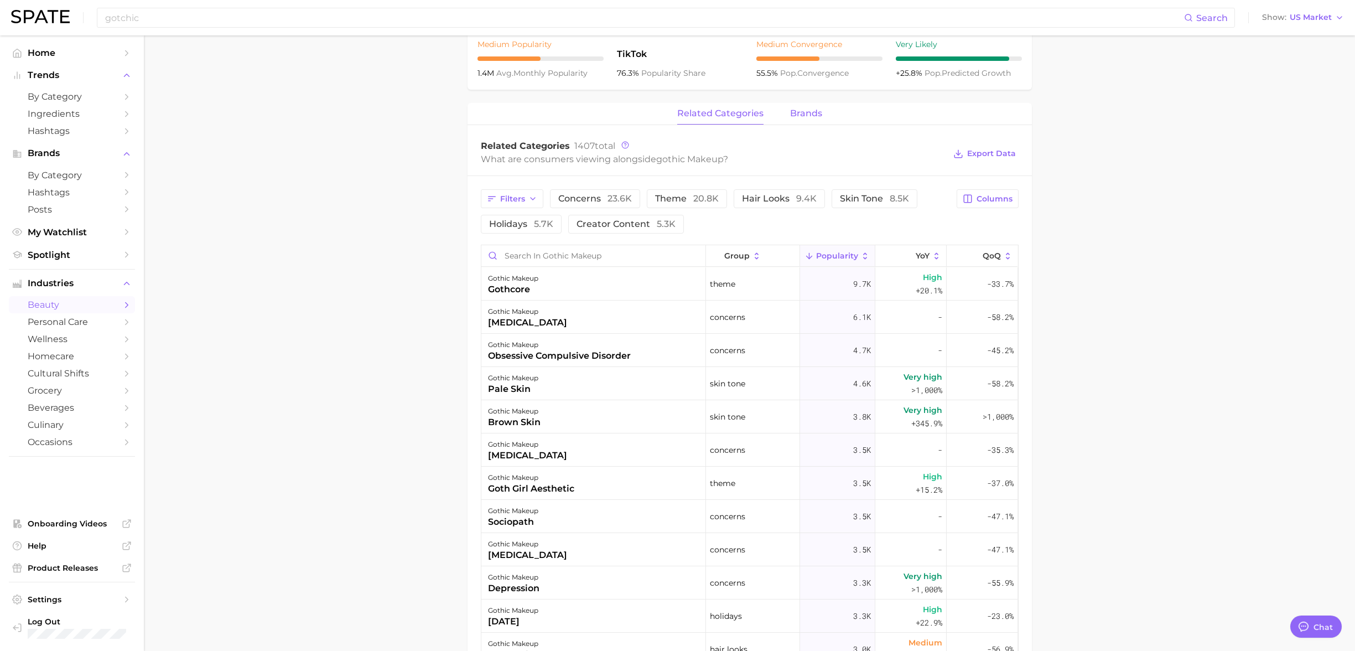
scroll to position [449, 0]
click at [811, 111] on span "brands" at bounding box center [806, 111] width 32 height 10
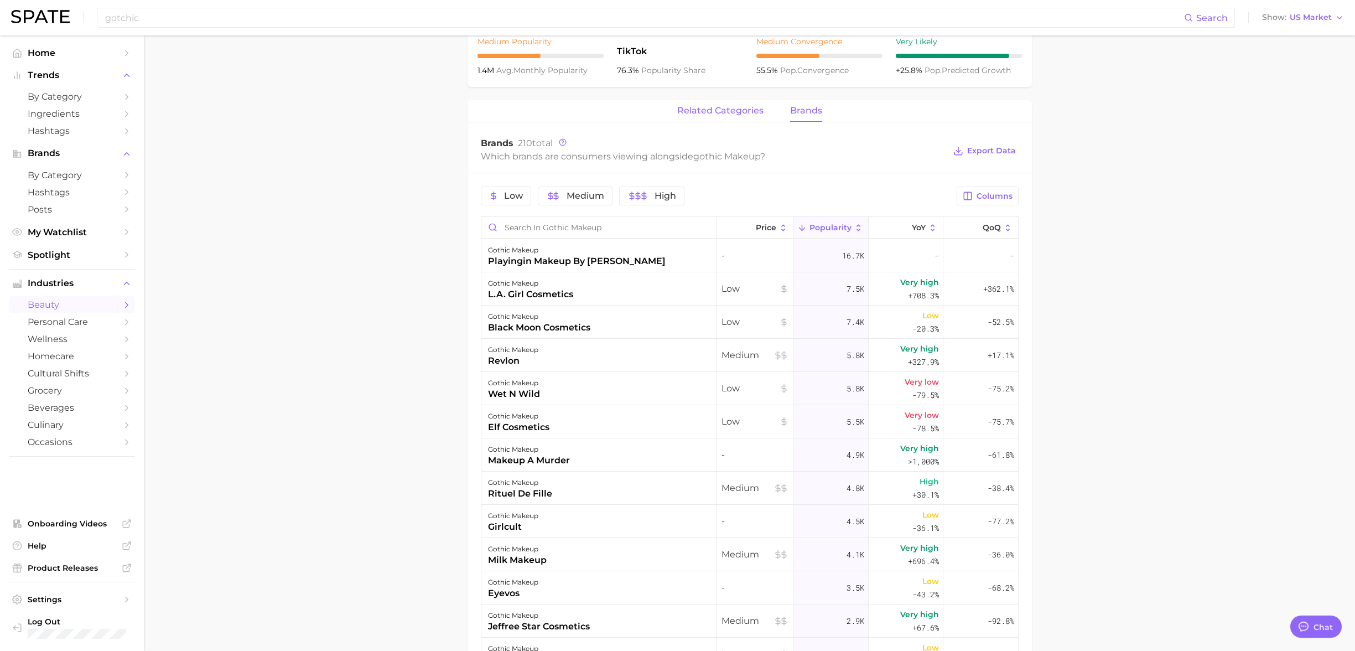
click at [725, 112] on span "related categories" at bounding box center [720, 111] width 86 height 10
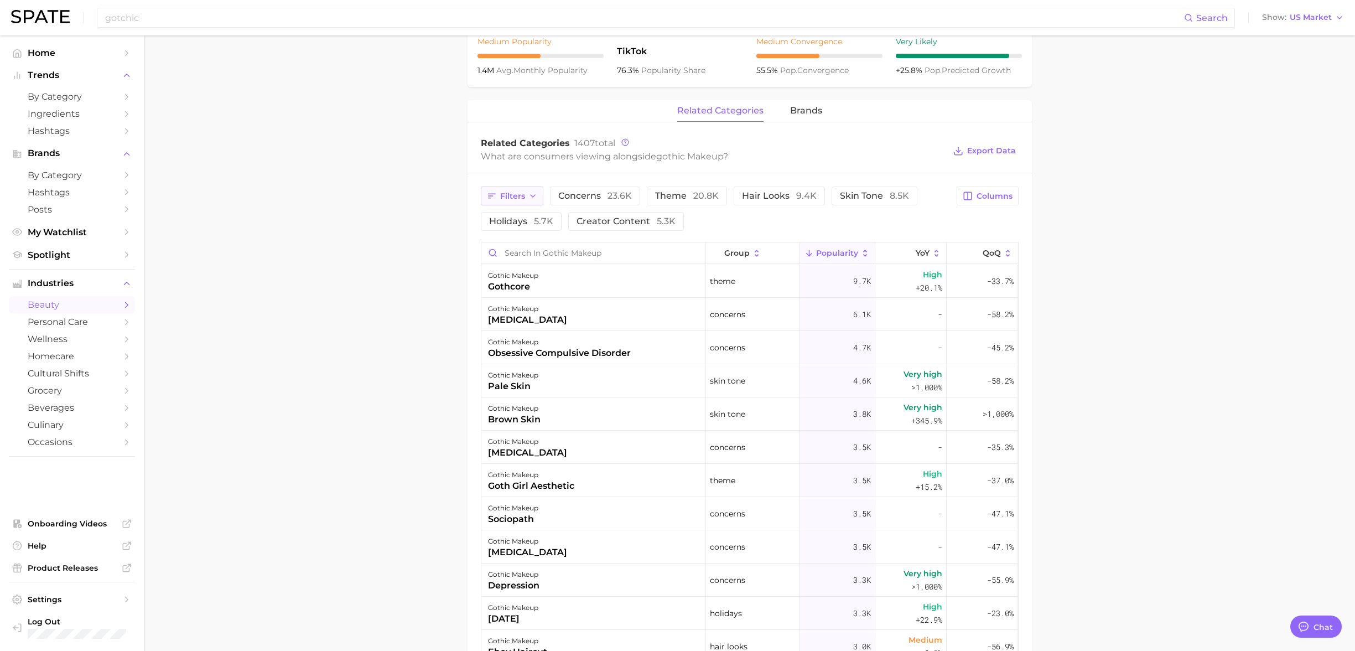
click at [525, 202] on button "Filters" at bounding box center [512, 196] width 63 height 19
click at [771, 166] on div "Related Categories 1407 total What are consumers viewing alongside gothic makeu…" at bounding box center [750, 151] width 565 height 44
click at [511, 193] on span "Filters" at bounding box center [512, 196] width 25 height 9
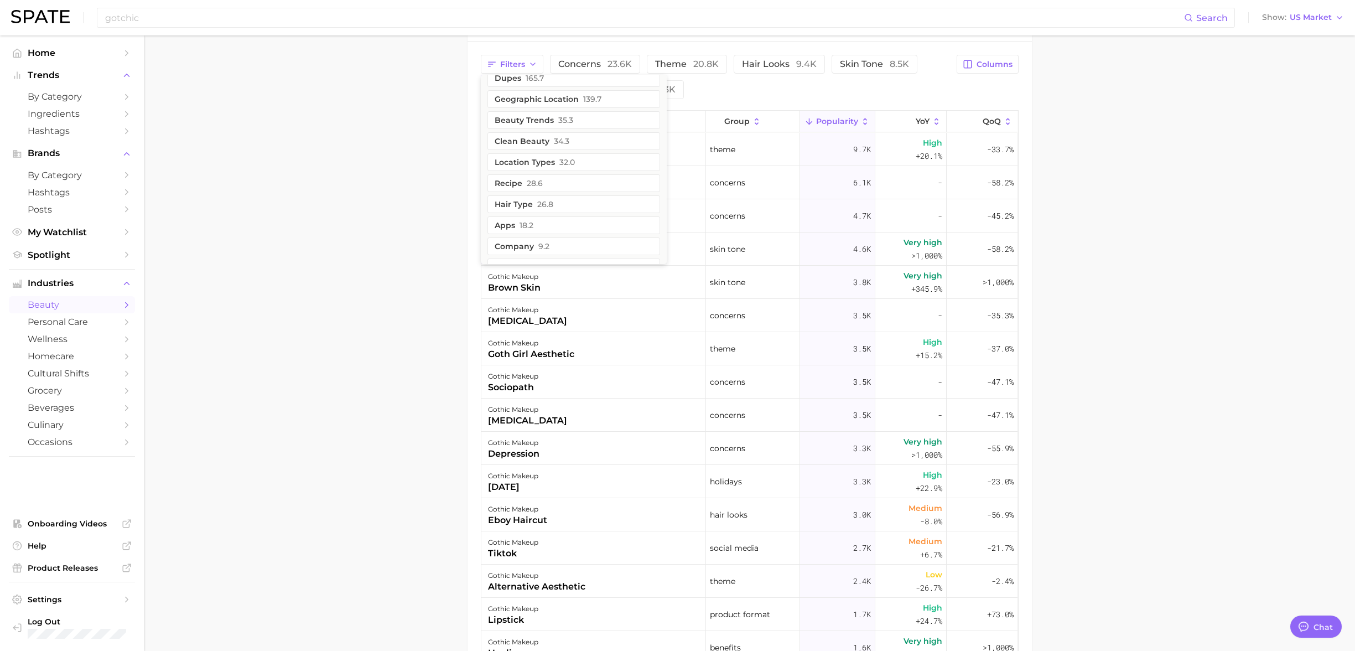
scroll to position [349, 0]
click at [602, 139] on button "beauty trends 35.3" at bounding box center [574, 141] width 173 height 18
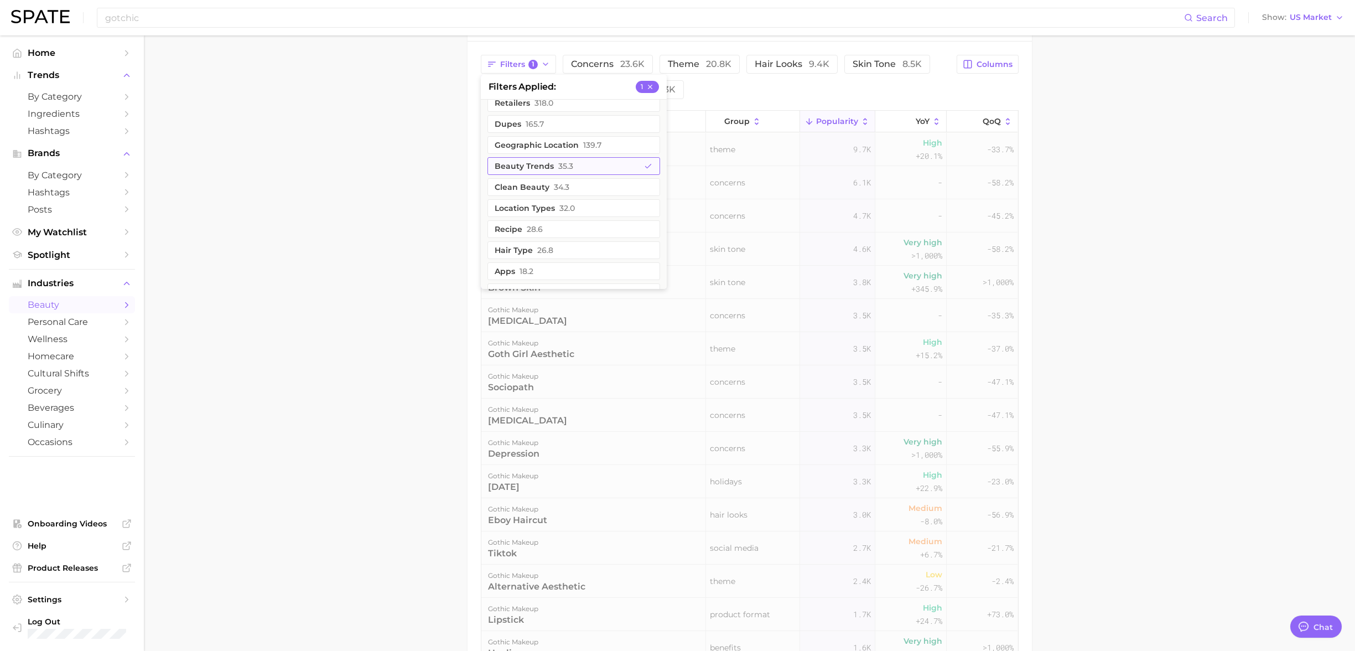
scroll to position [534, 0]
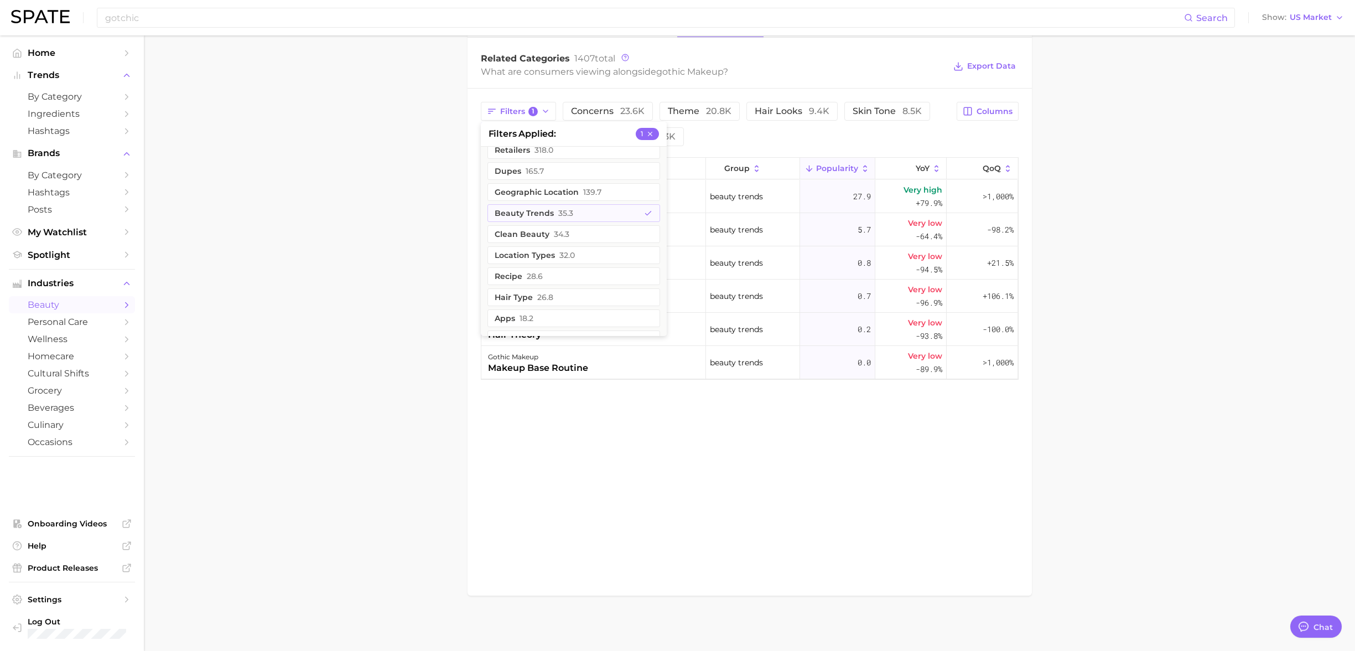
click at [765, 128] on div "Filters 1 filters applied 1 product format 4.5k questions 3.2k social media 3.1…" at bounding box center [716, 124] width 470 height 44
click at [546, 112] on polyline "button" at bounding box center [546, 111] width 4 height 2
click at [646, 133] on icon "button" at bounding box center [650, 134] width 8 height 8
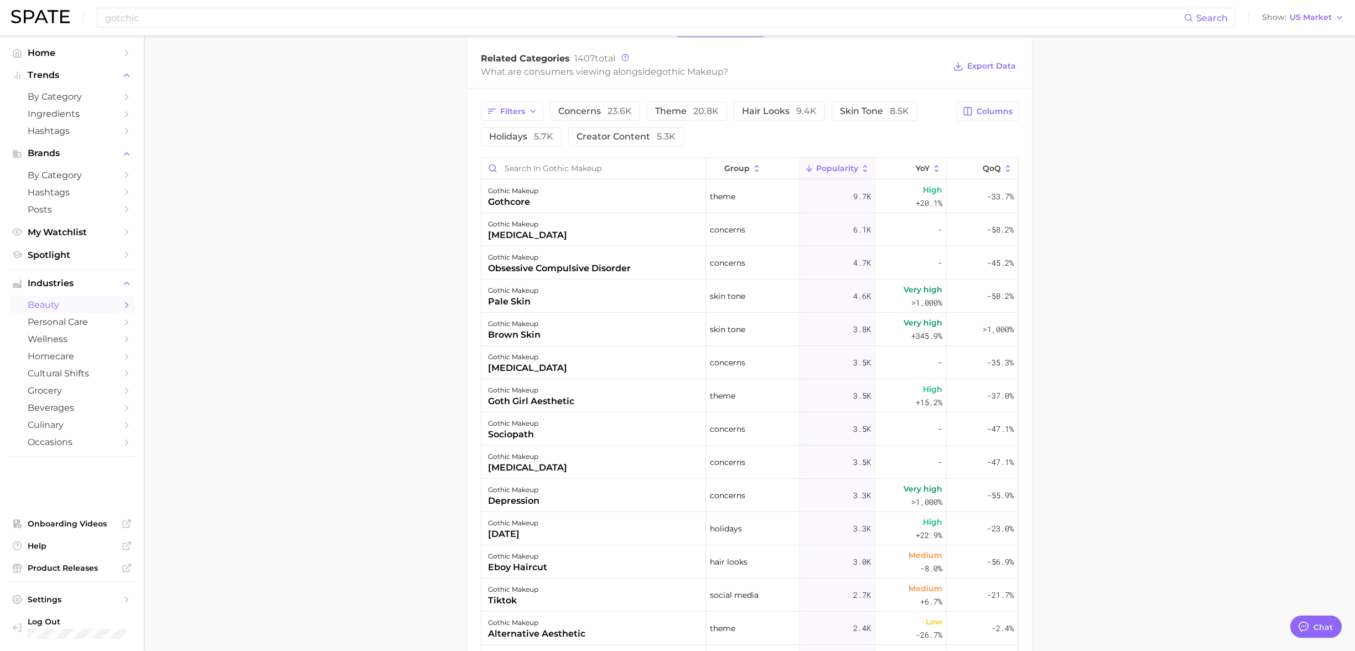
drag, startPoint x: 696, startPoint y: 148, endPoint x: 690, endPoint y: 149, distance: 6.7
click at [696, 148] on div "Filters concerns 23.6k theme 20.8k hair looks 9.4k skin tone 8.5k holidays 5.7k…" at bounding box center [750, 455] width 565 height 733
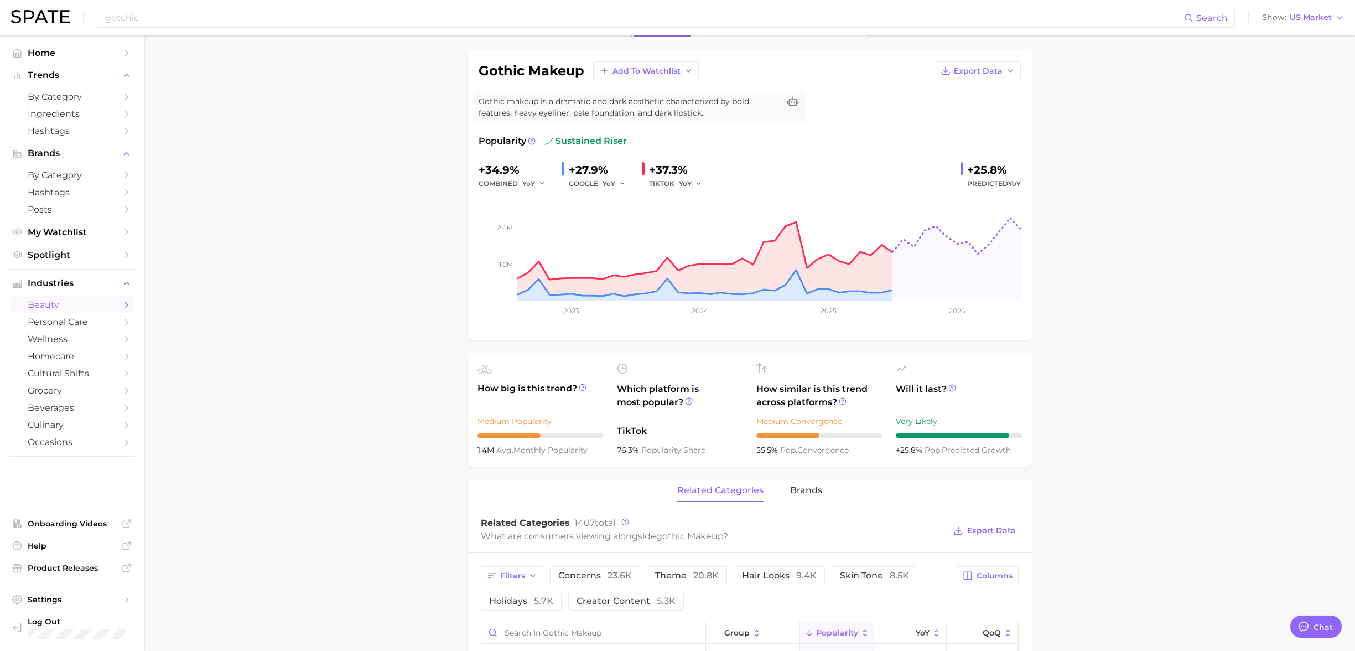
scroll to position [0, 0]
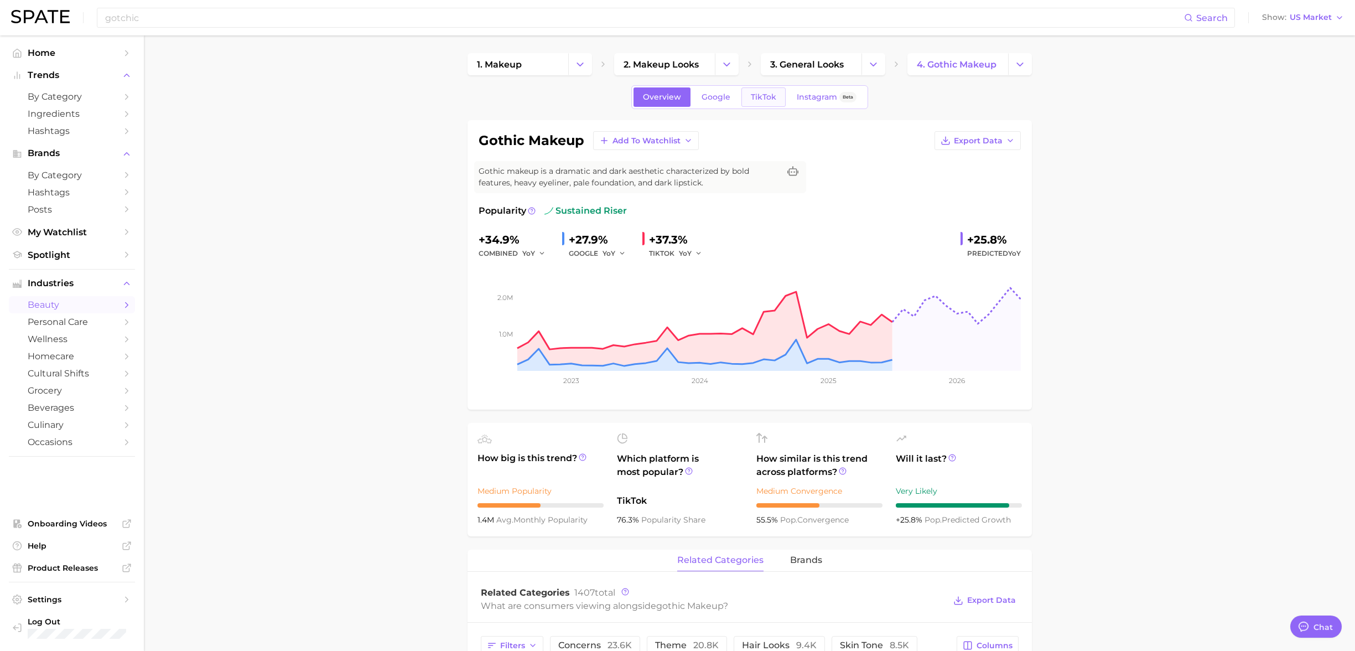
click at [771, 94] on span "TikTok" at bounding box center [763, 96] width 25 height 9
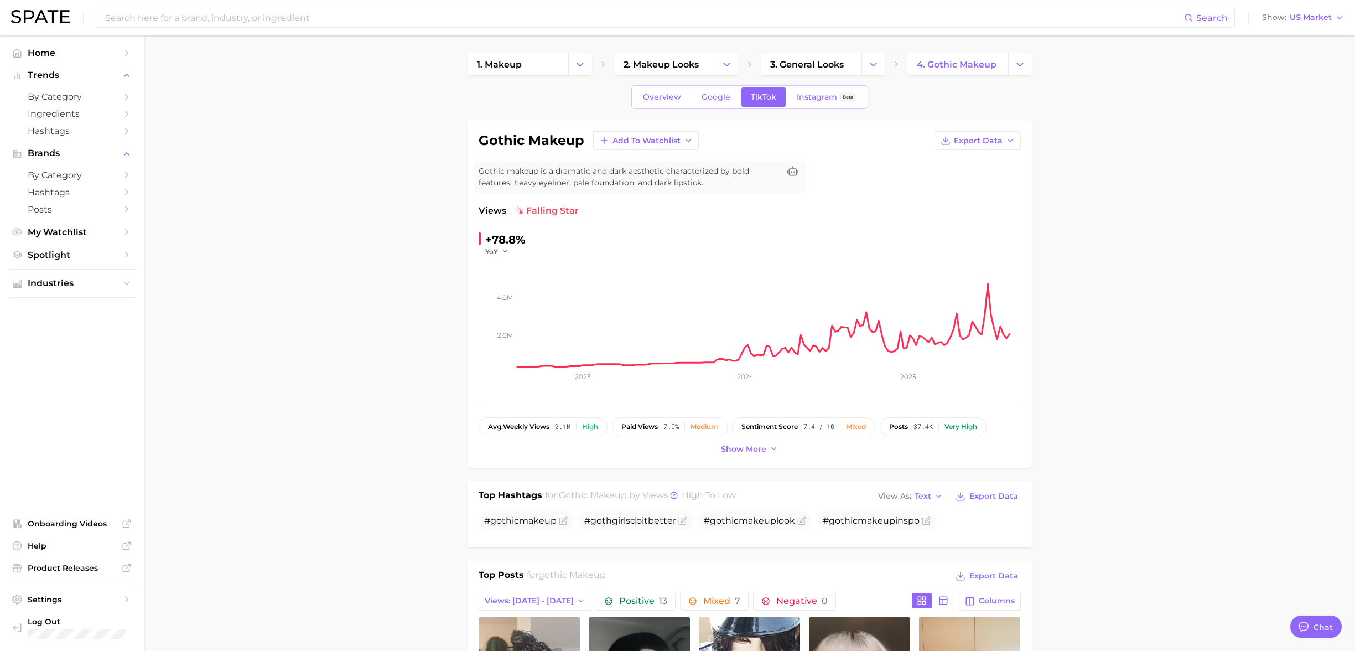
scroll to position [7, 0]
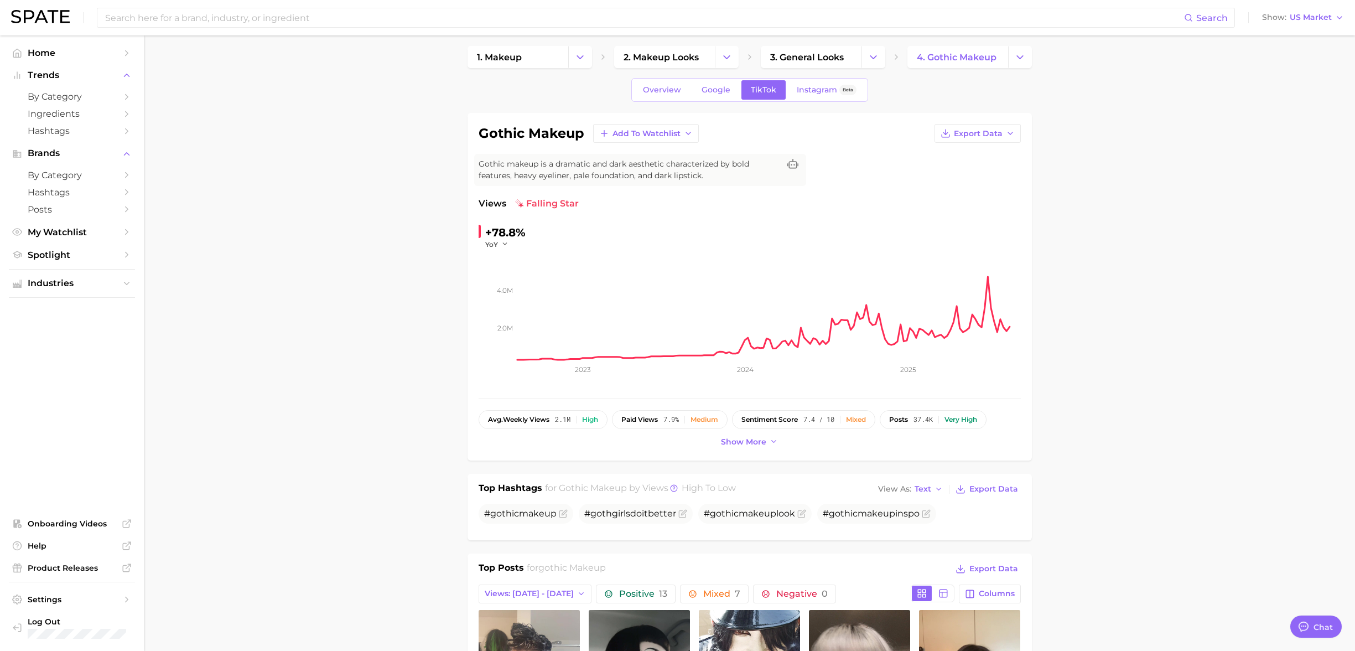
click at [74, 62] on ul "Home Trends by Category Ingredients Hashtags Brands by Category Hashtags Posts …" at bounding box center [72, 153] width 126 height 219
click at [69, 55] on span "Home" at bounding box center [72, 53] width 89 height 11
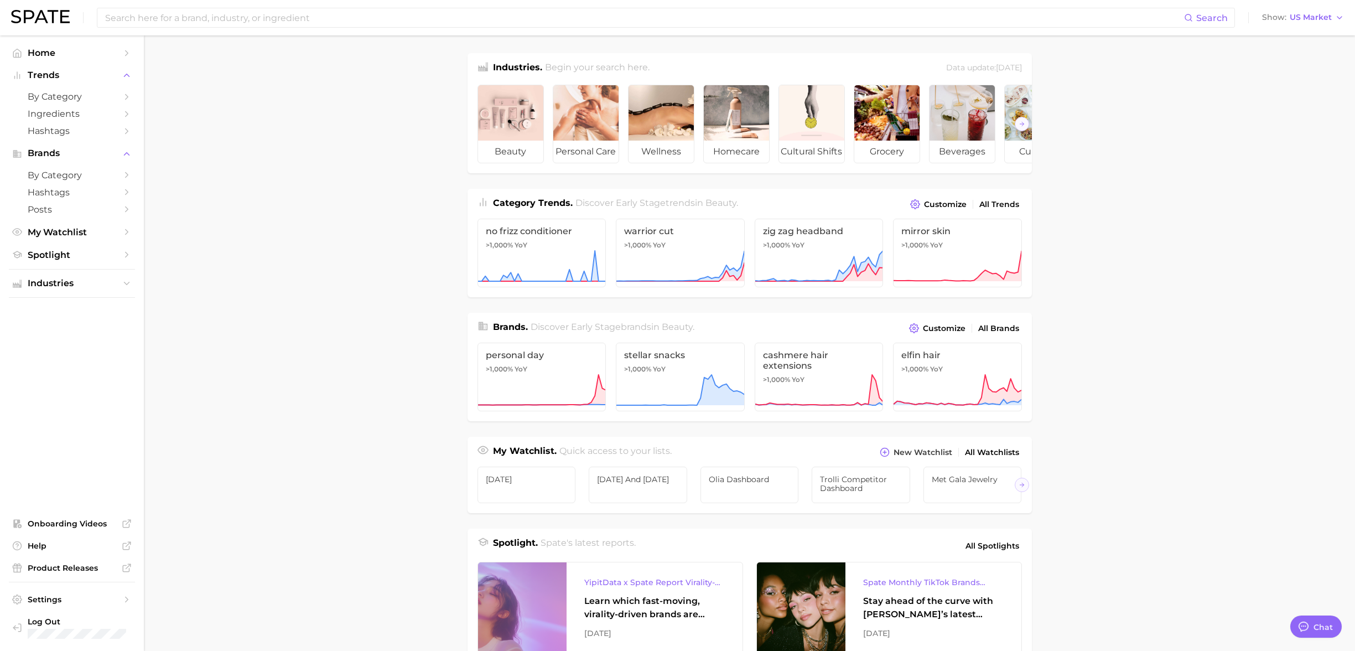
type textarea "x"
